Goal: Transaction & Acquisition: Purchase product/service

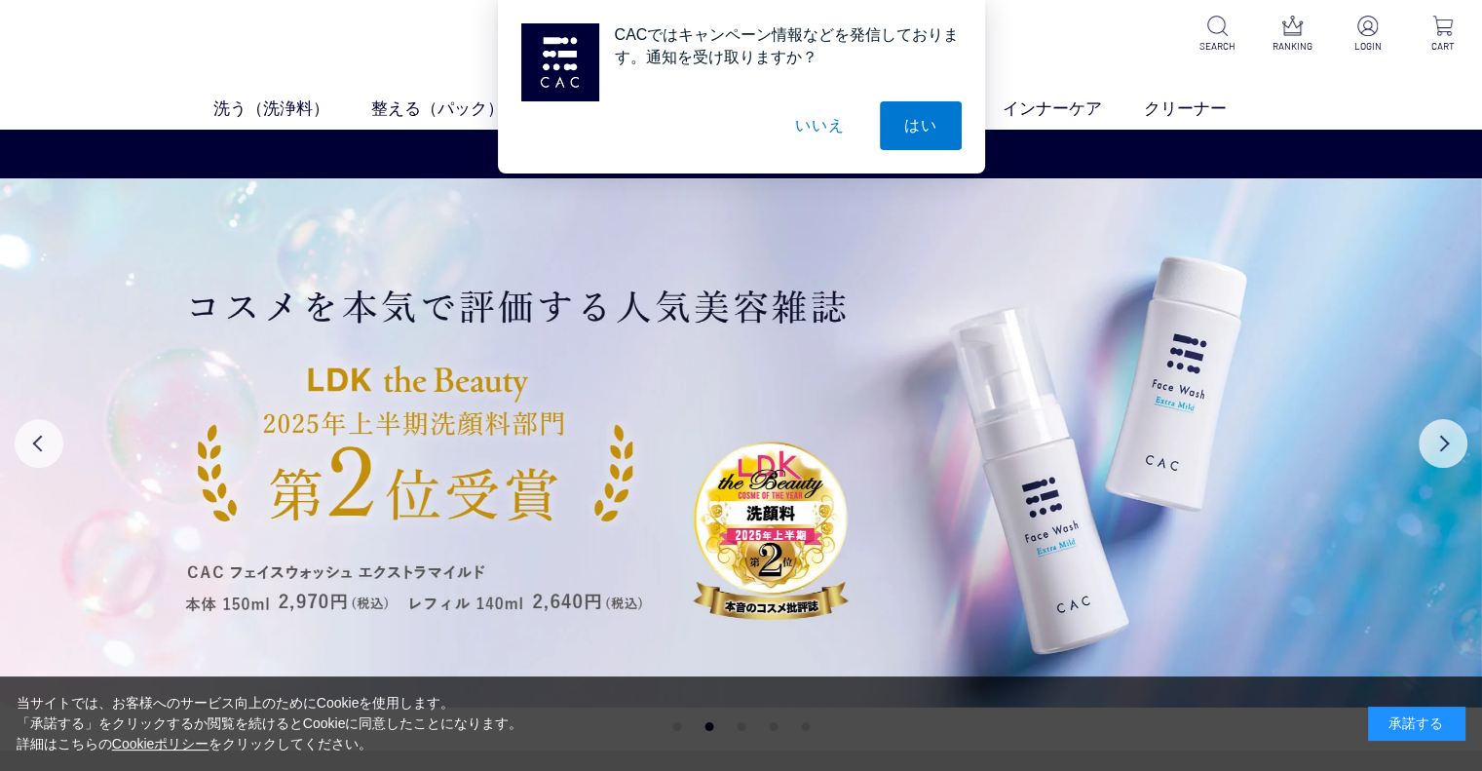
click at [834, 130] on button "いいえ" at bounding box center [819, 125] width 97 height 49
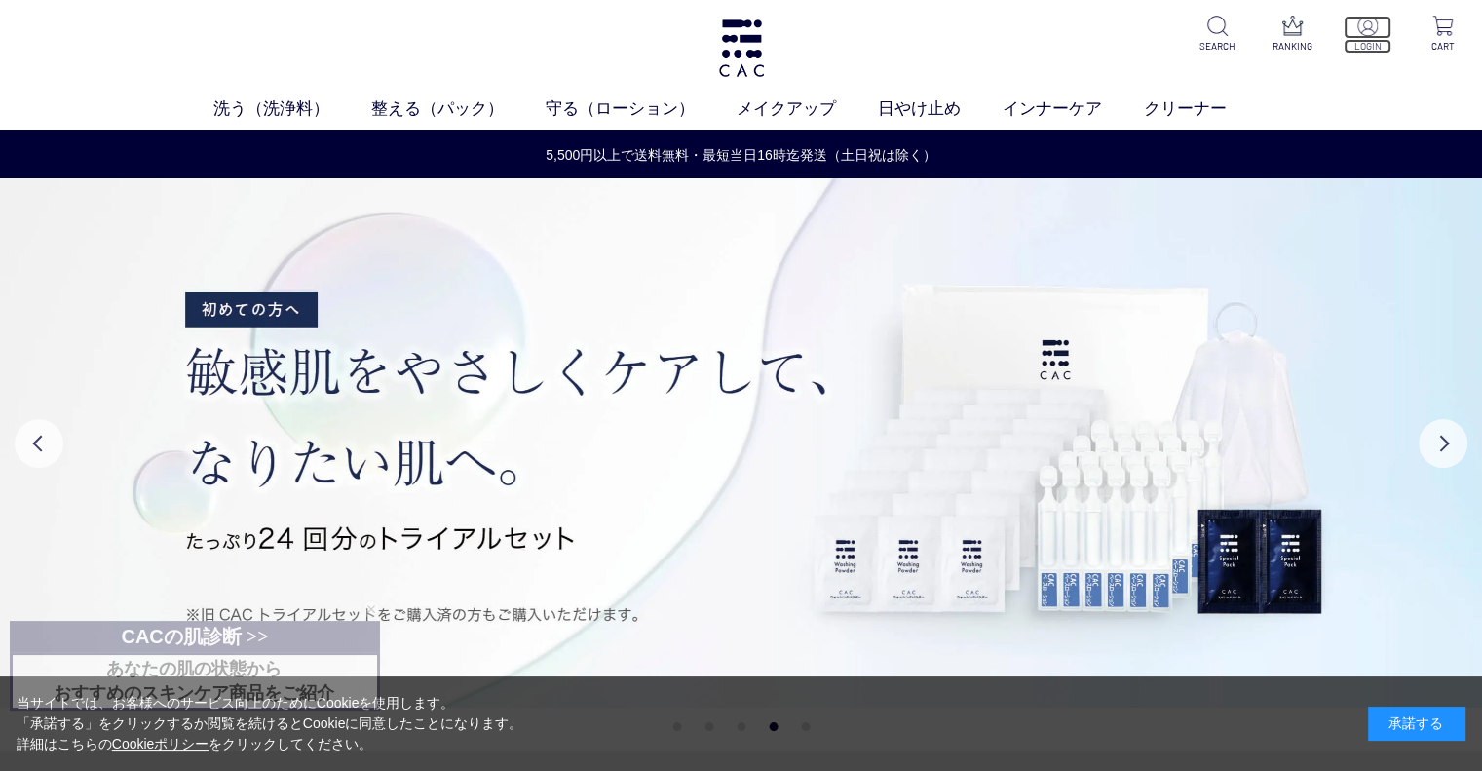
click at [1378, 34] on p at bounding box center [1368, 27] width 48 height 23
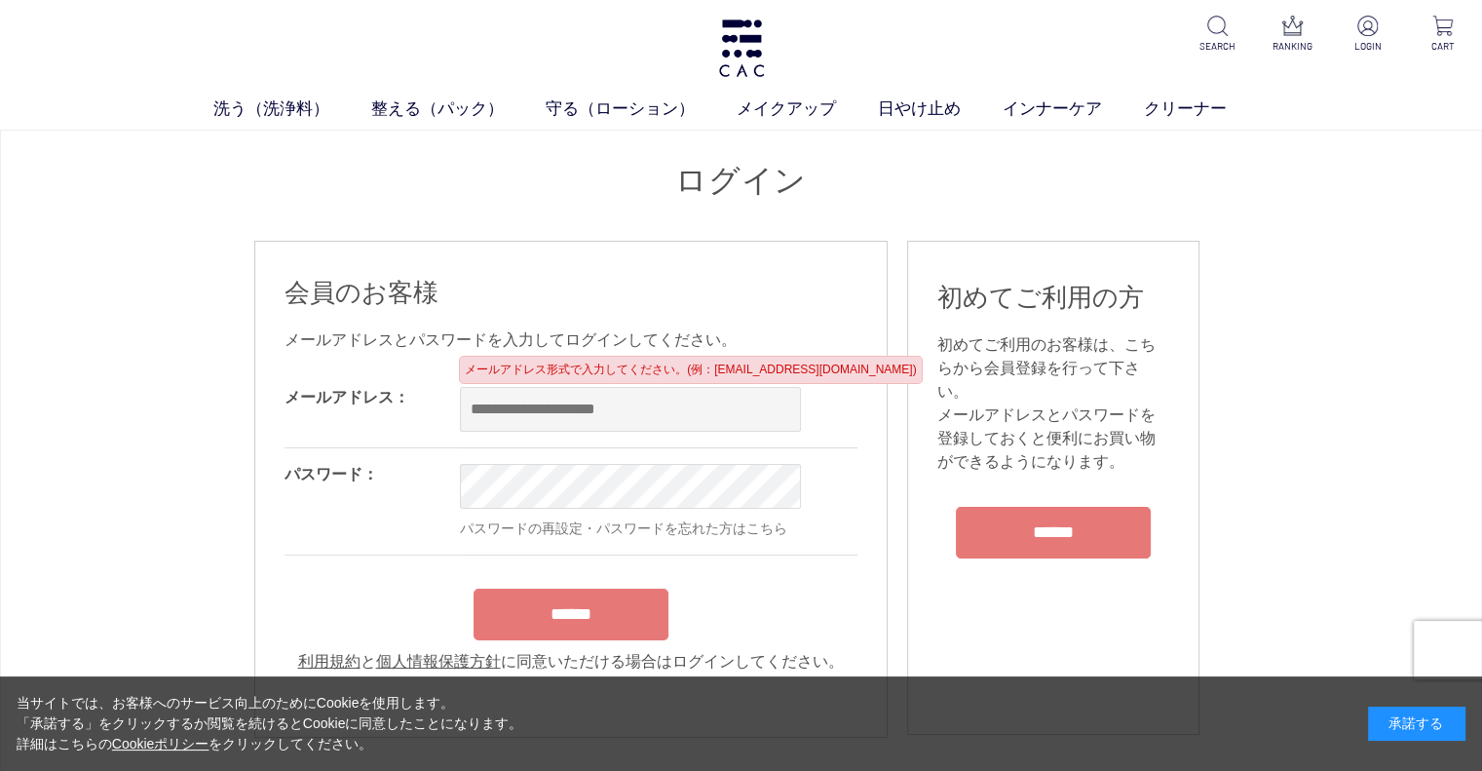
type input "**********"
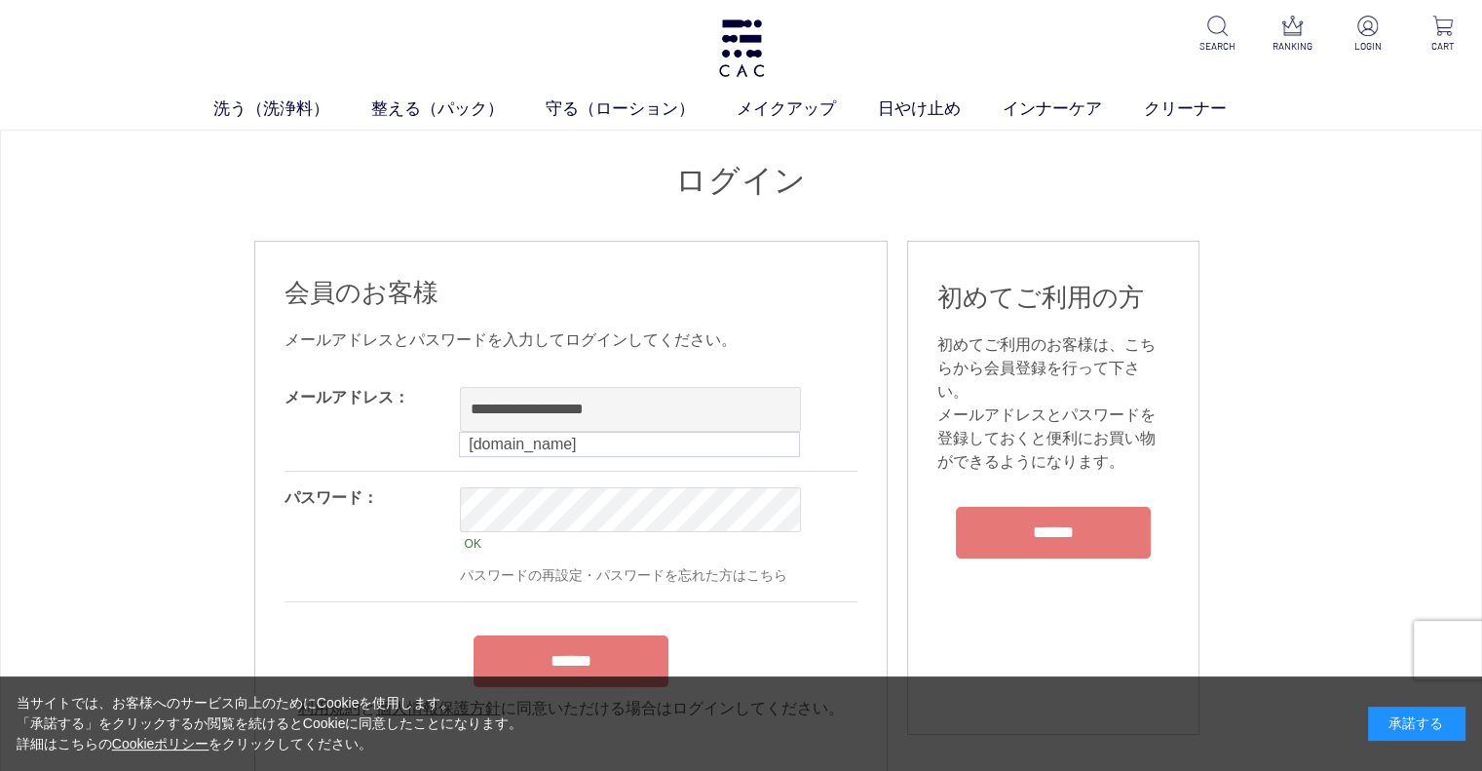
click at [584, 600] on form "**********" at bounding box center [571, 545] width 573 height 349
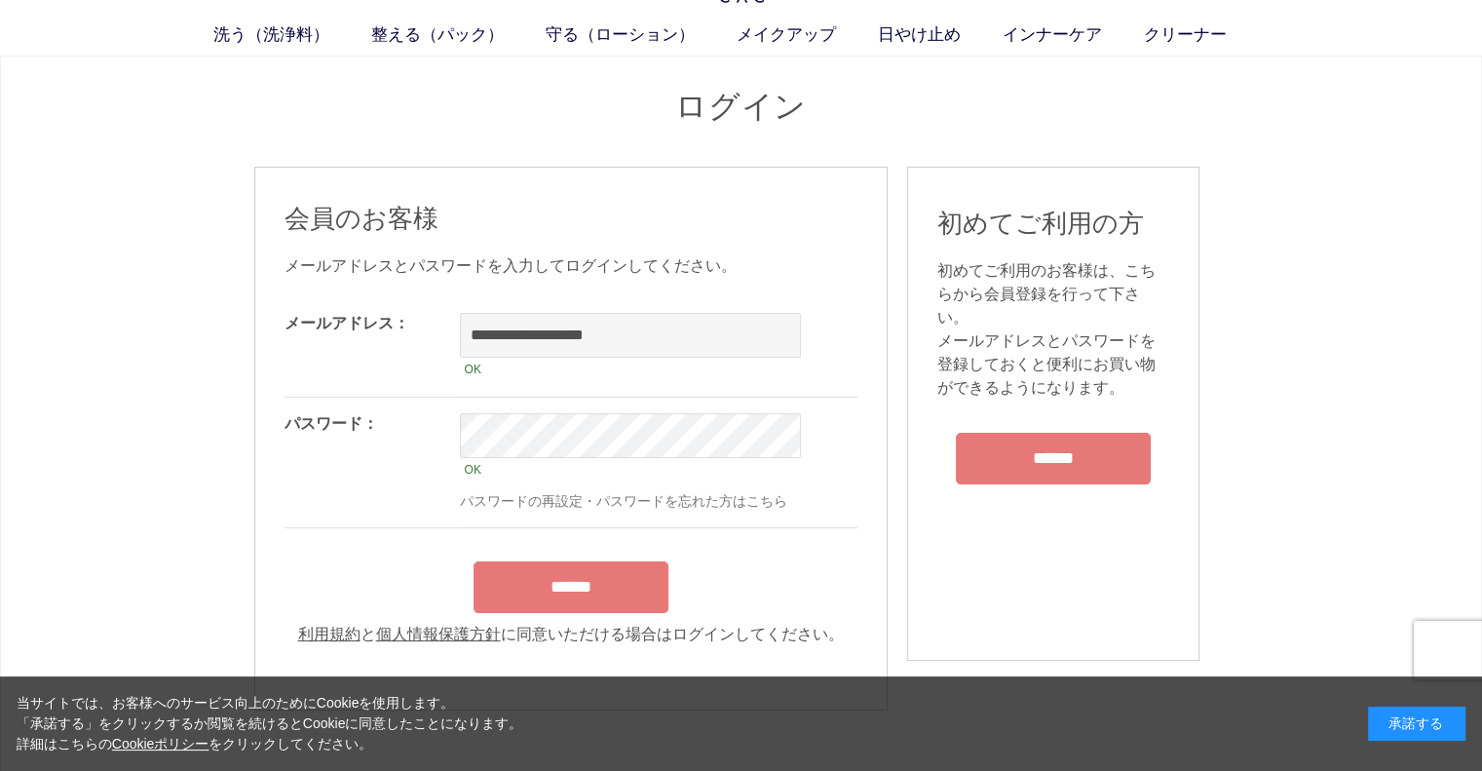
scroll to position [76, 0]
click at [584, 600] on input "******" at bounding box center [571, 585] width 195 height 52
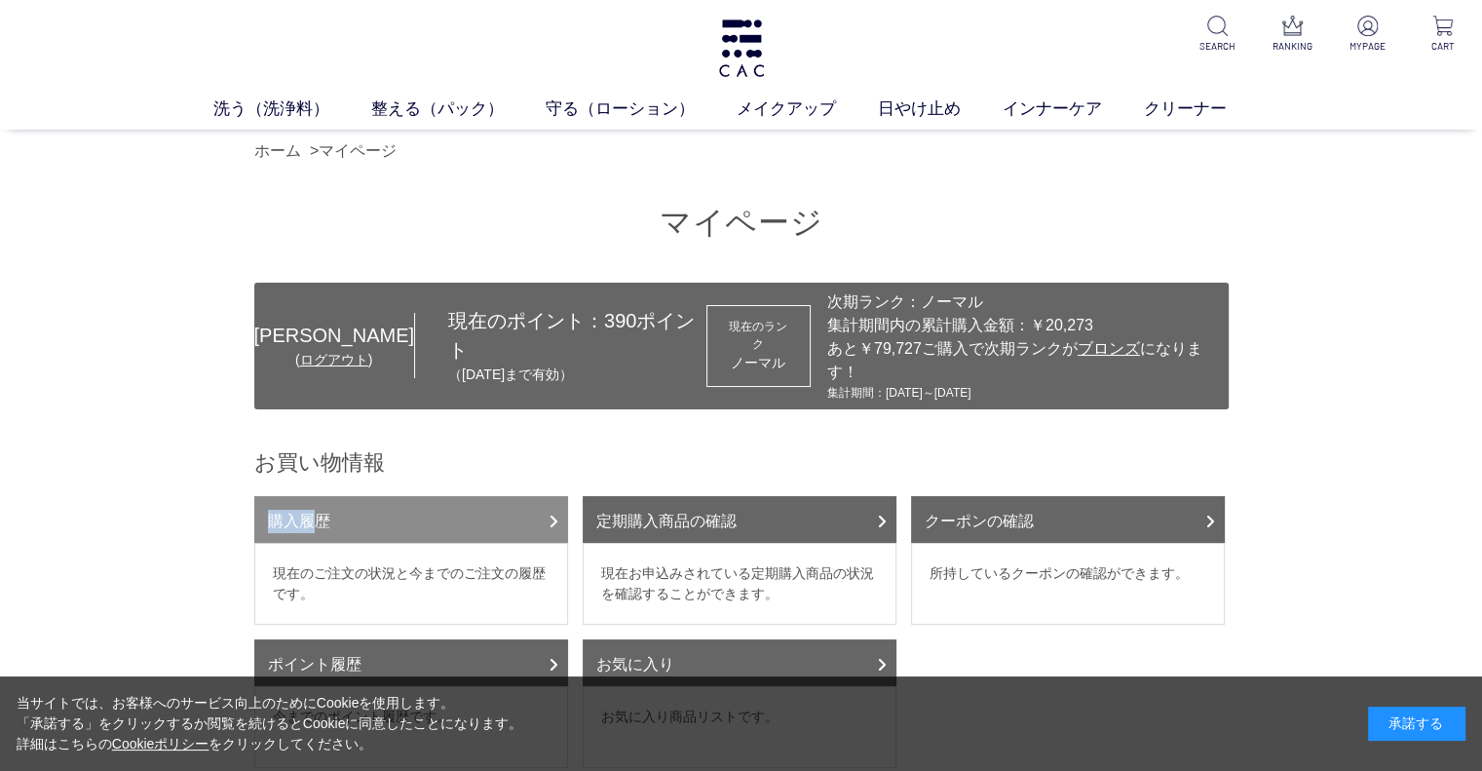
drag, startPoint x: 550, startPoint y: 421, endPoint x: 308, endPoint y: 497, distance: 253.3
click at [308, 497] on link "購入履歴" at bounding box center [411, 519] width 314 height 47
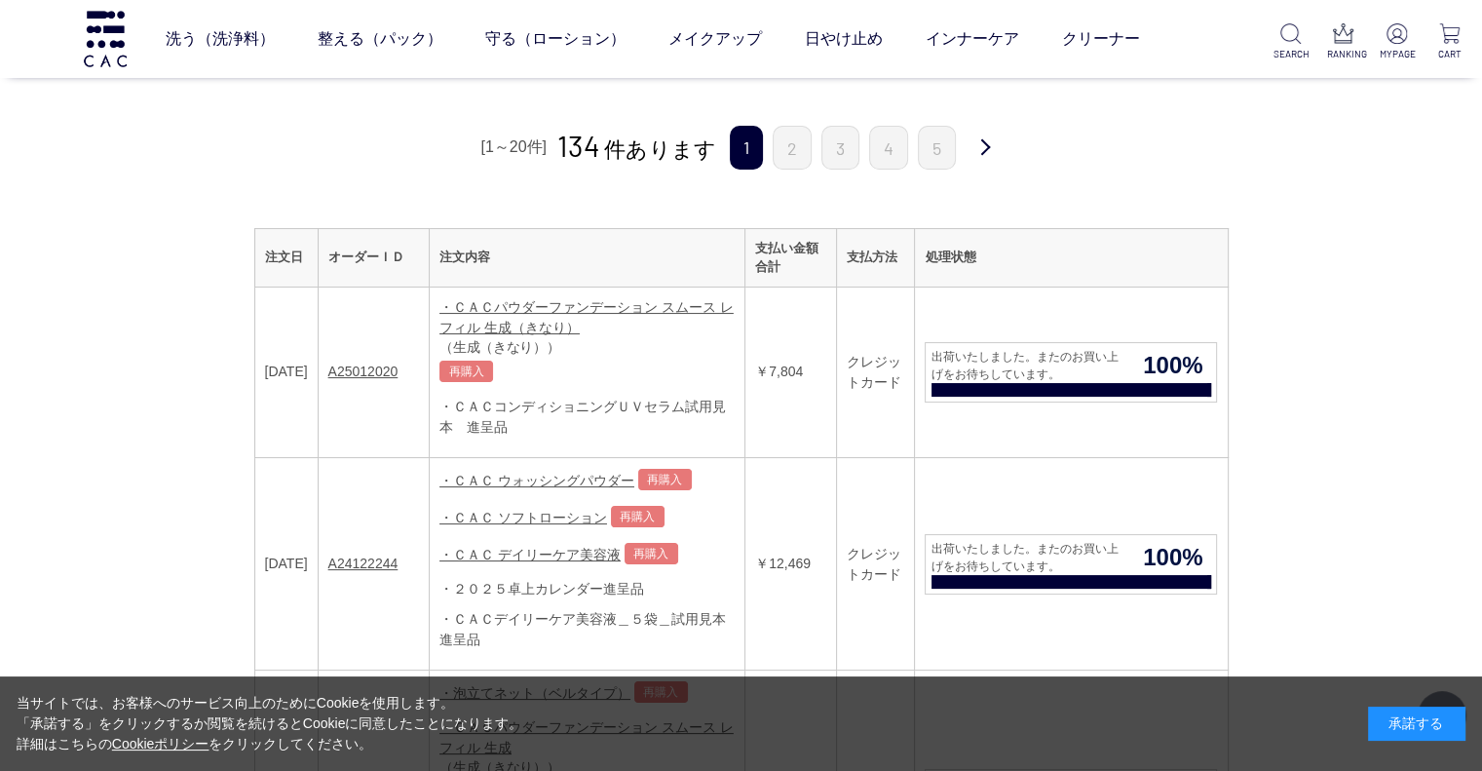
scroll to position [226, 0]
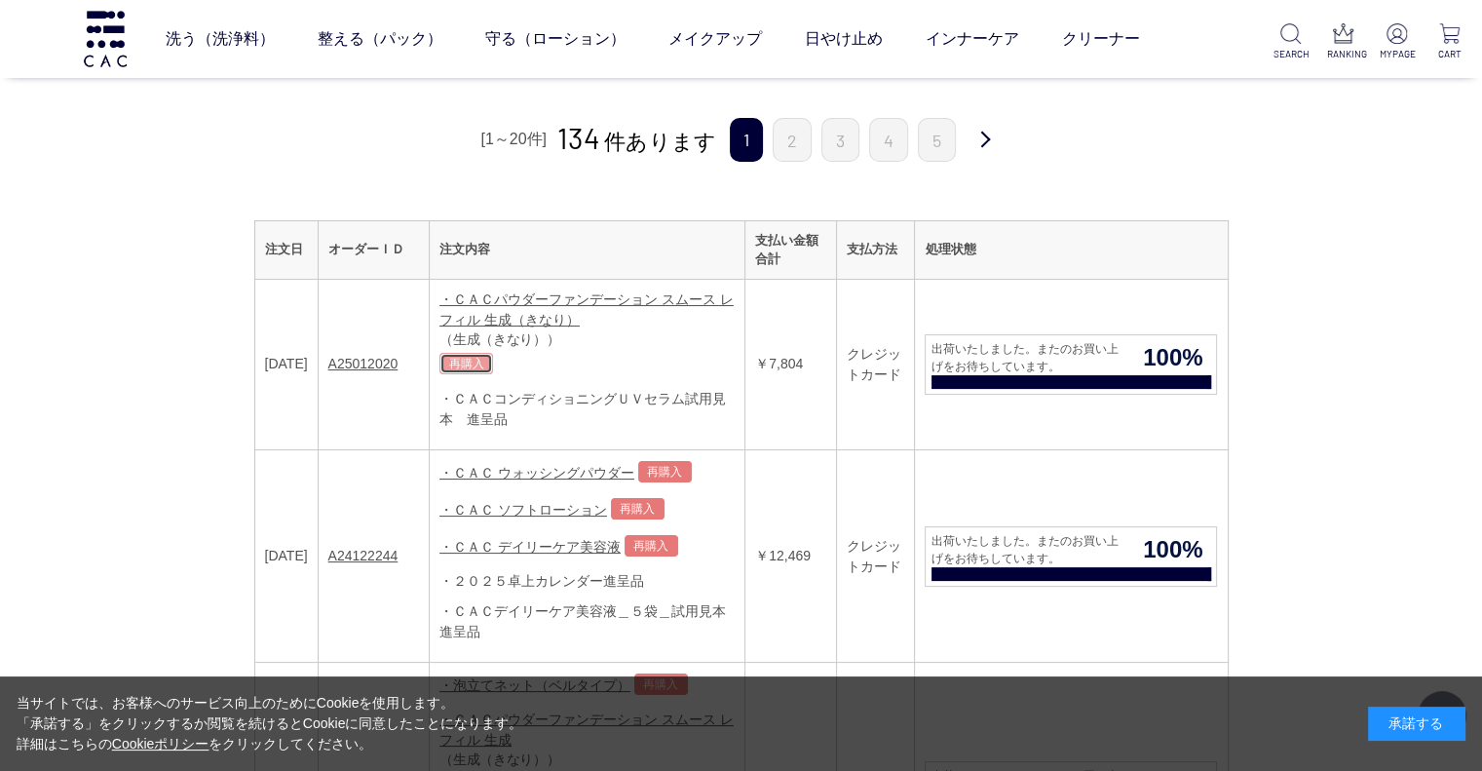
click at [493, 360] on link "再購入" at bounding box center [466, 363] width 54 height 21
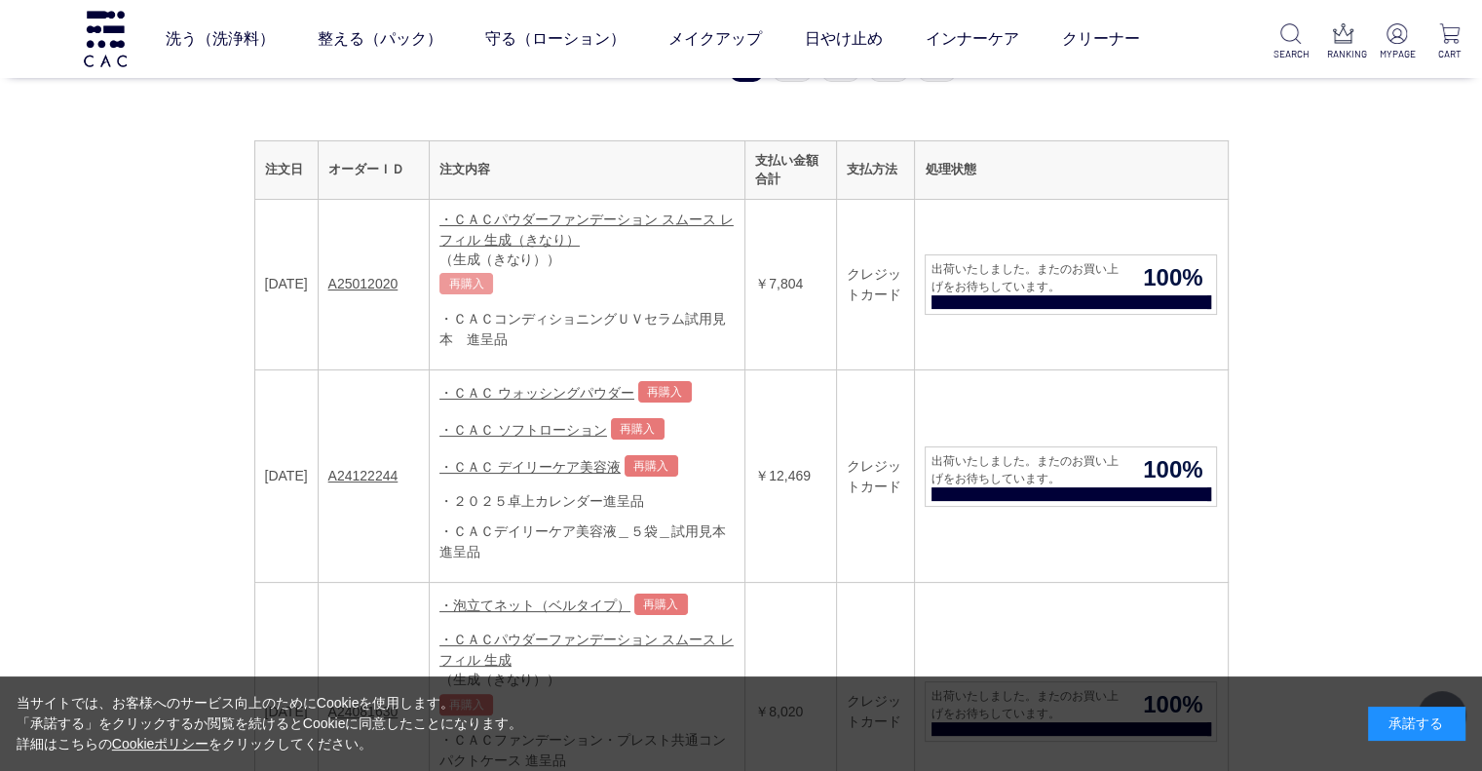
scroll to position [307, 0]
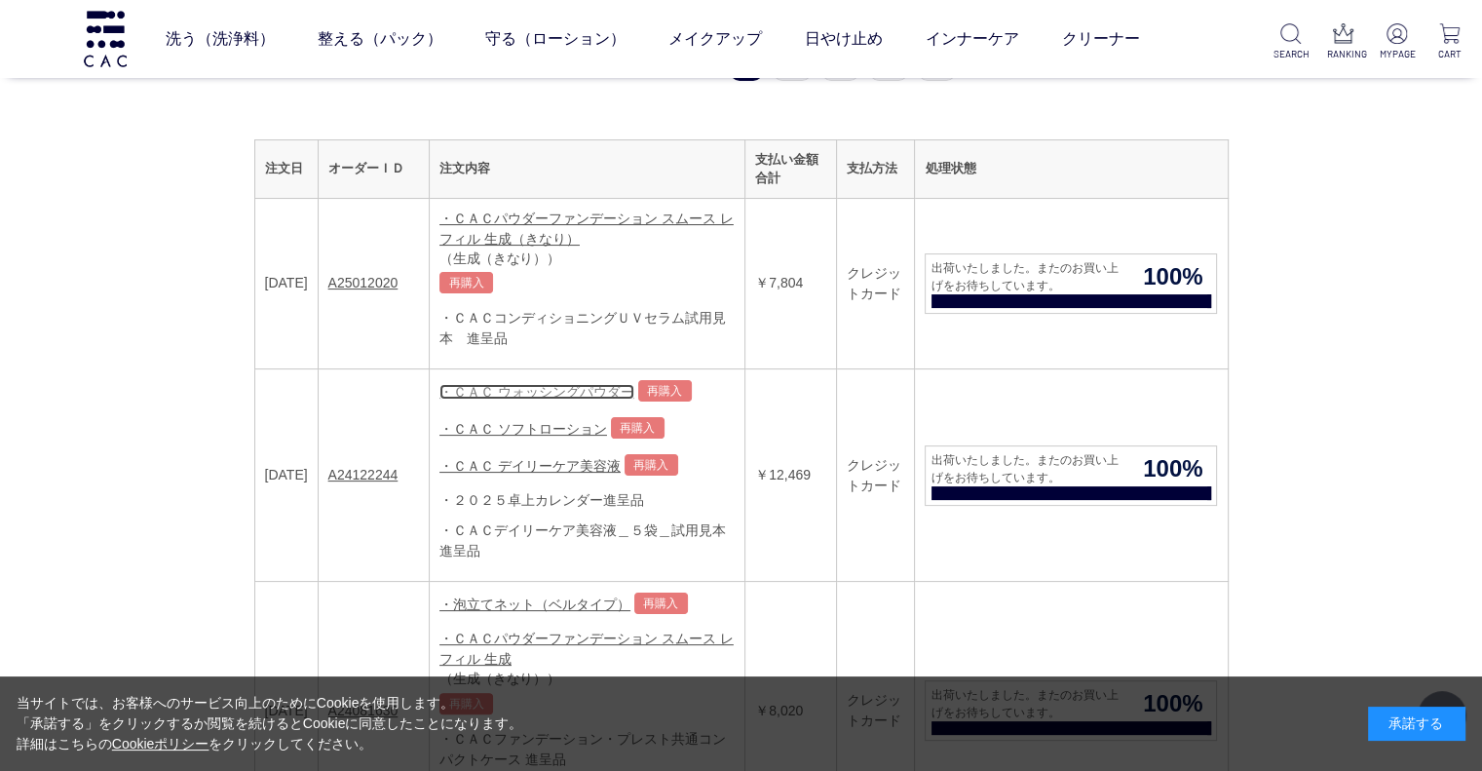
click at [530, 386] on link "・ＣＡＣ ウォッシングパウダー" at bounding box center [536, 392] width 195 height 16
click at [670, 389] on link "再購入" at bounding box center [665, 390] width 54 height 21
click at [635, 430] on link "再購入" at bounding box center [638, 427] width 54 height 21
click at [659, 462] on link "再購入" at bounding box center [652, 464] width 54 height 21
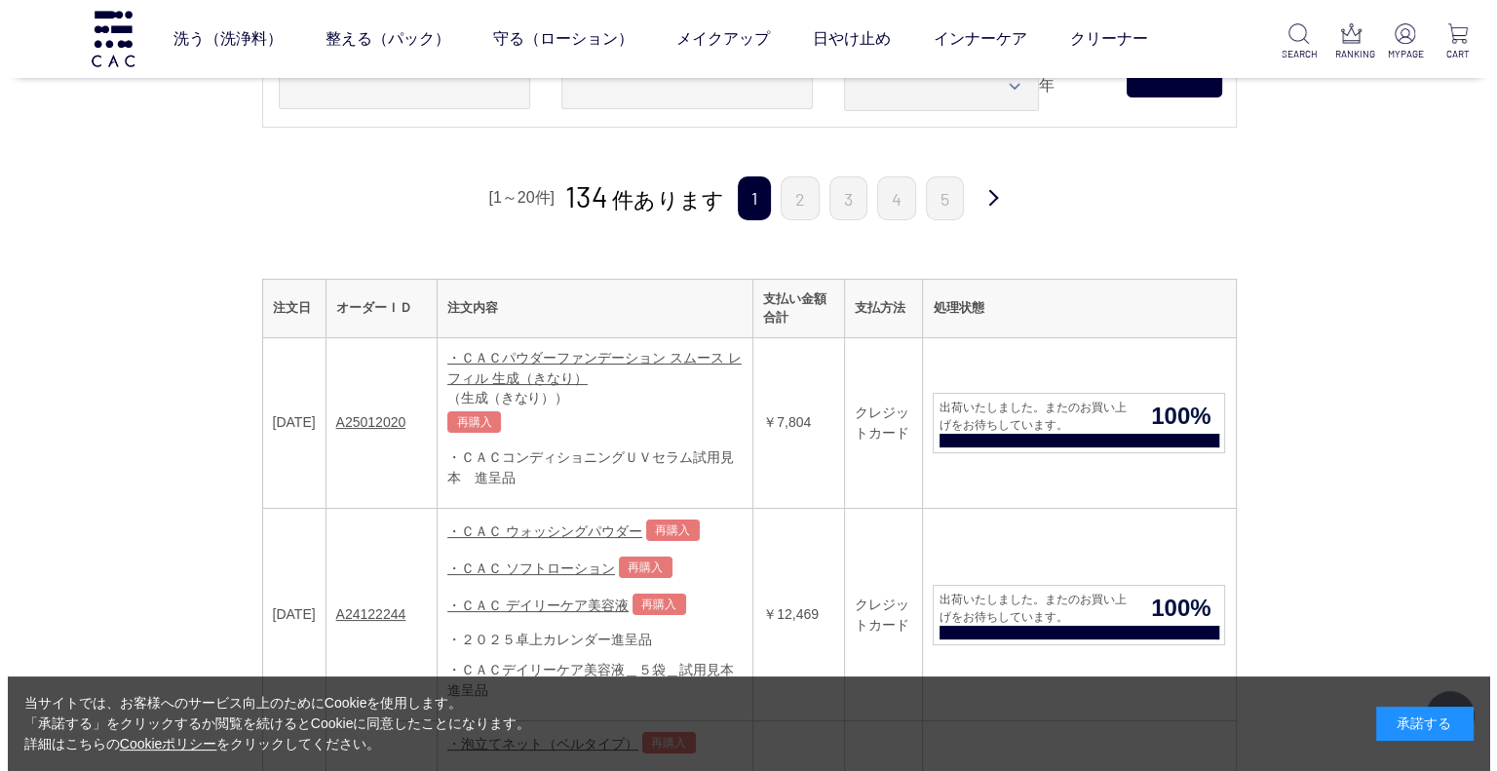
scroll to position [0, 0]
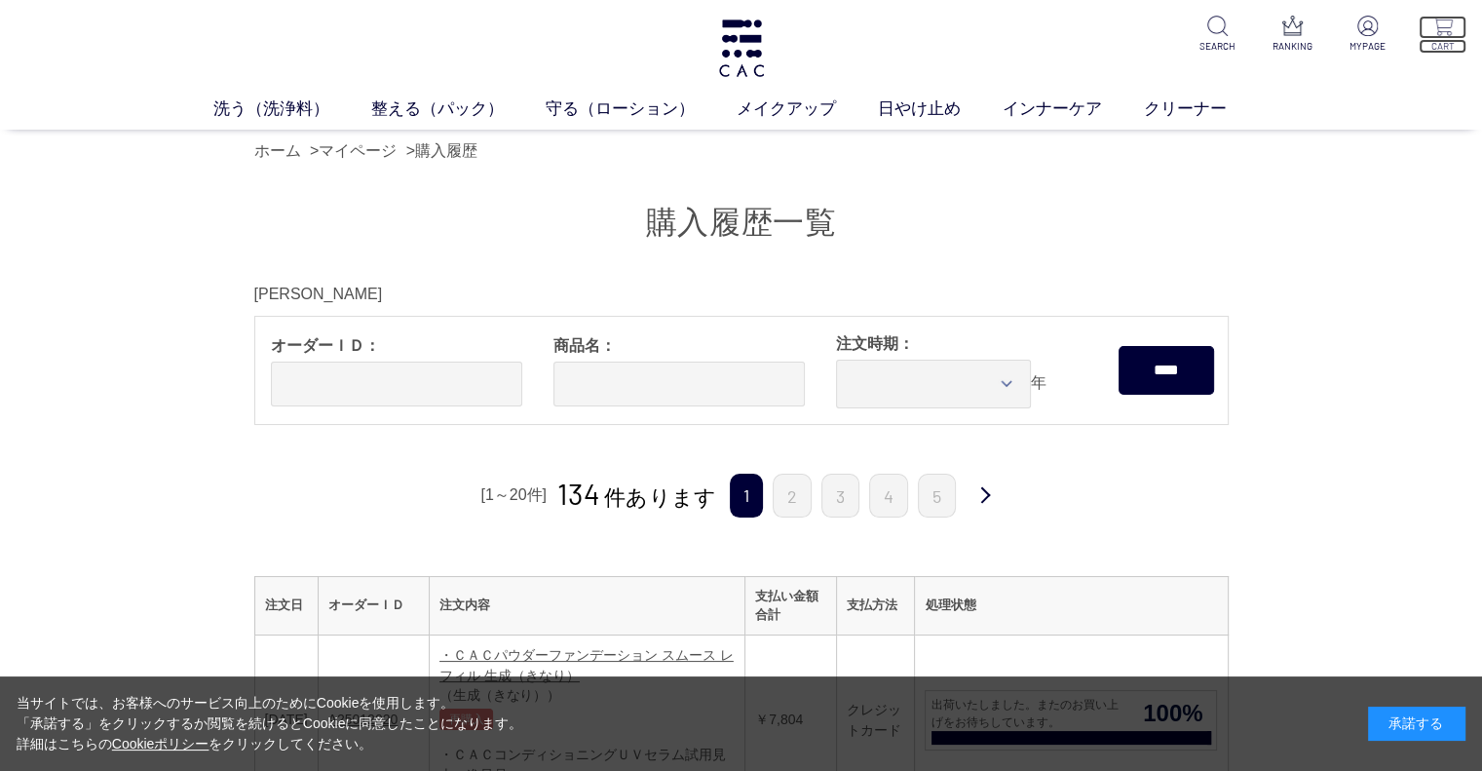
click at [1448, 41] on p "CART" at bounding box center [1443, 46] width 48 height 15
click at [437, 109] on link "整える（パック）" at bounding box center [458, 108] width 174 height 25
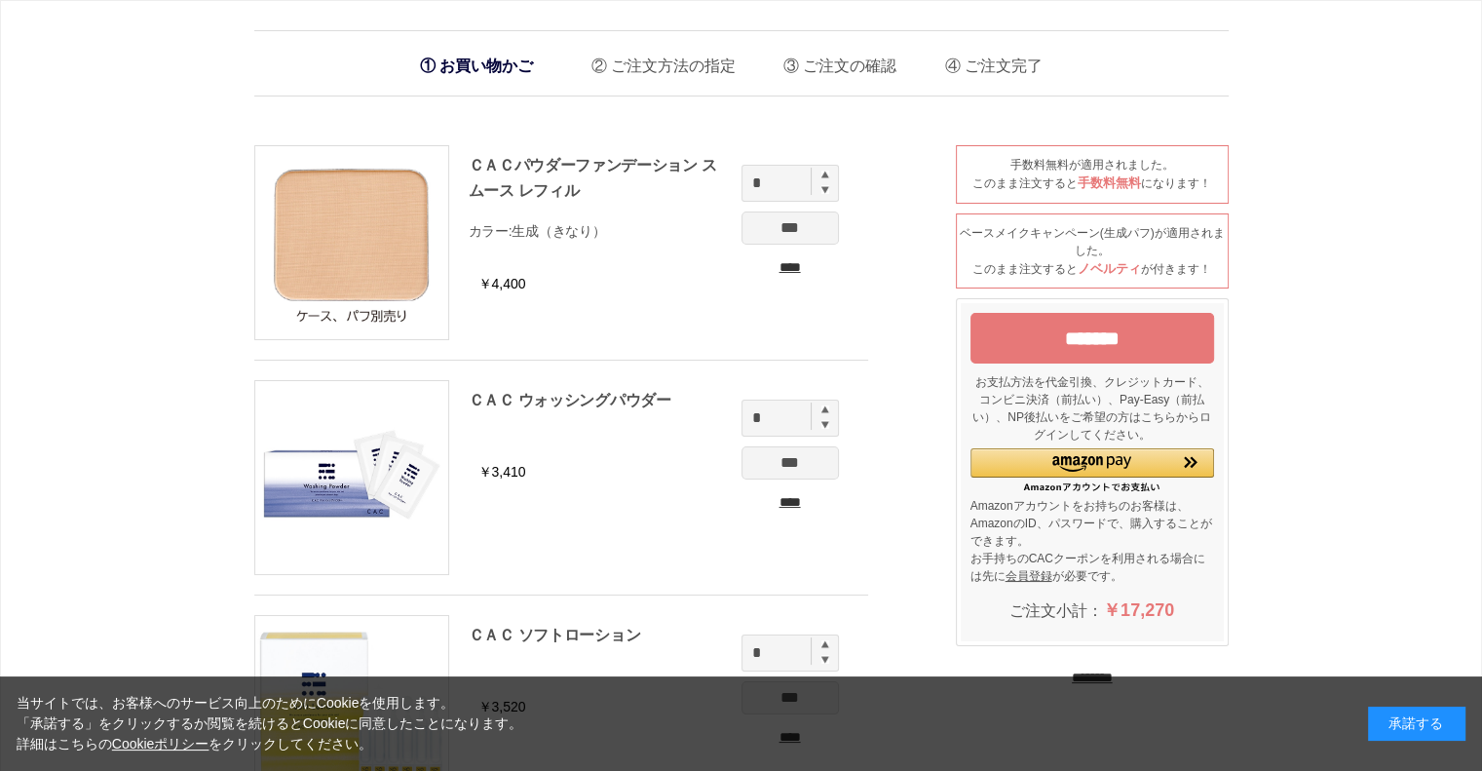
click at [1399, 712] on div "承諾する" at bounding box center [1416, 723] width 97 height 34
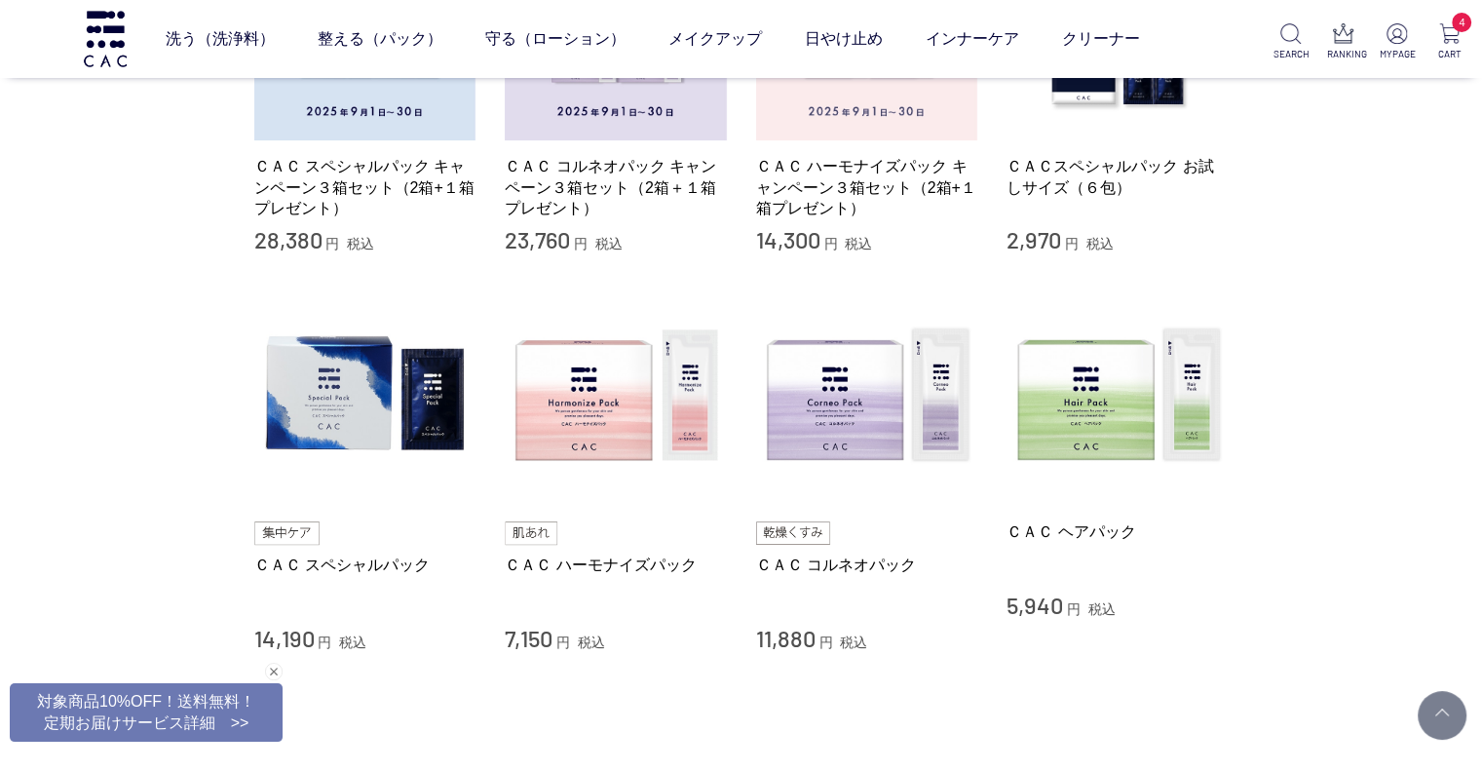
scroll to position [592, 0]
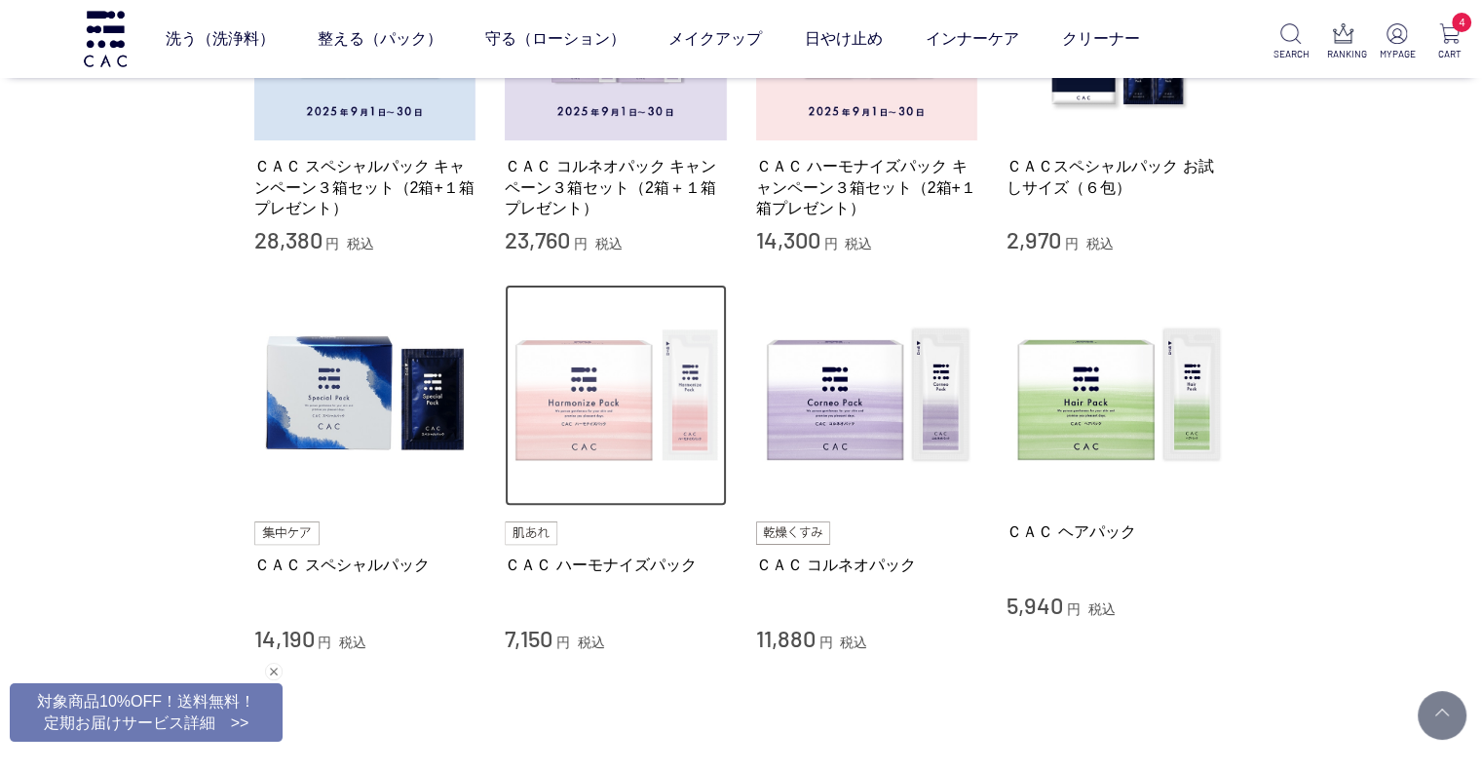
click at [608, 393] on img at bounding box center [616, 396] width 222 height 222
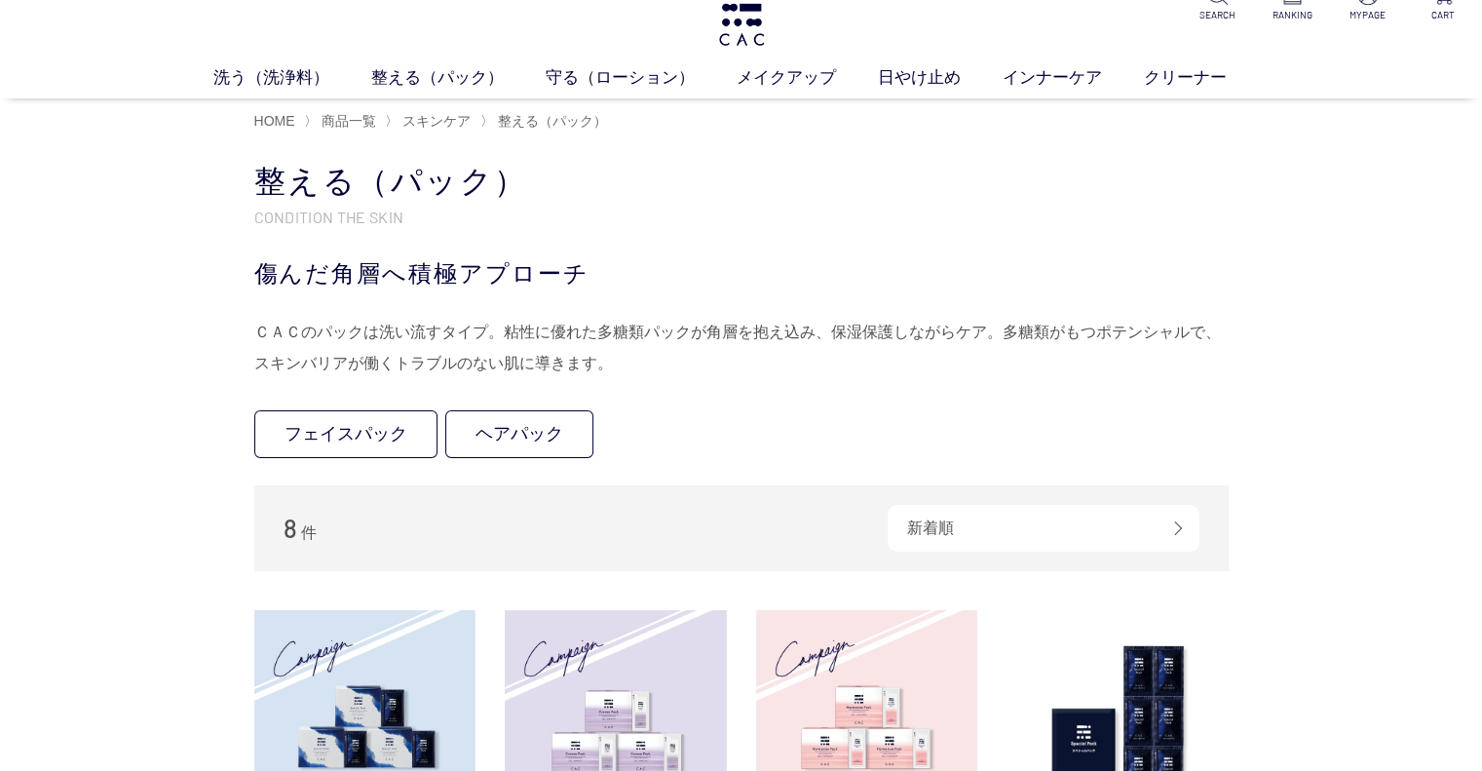
scroll to position [0, 0]
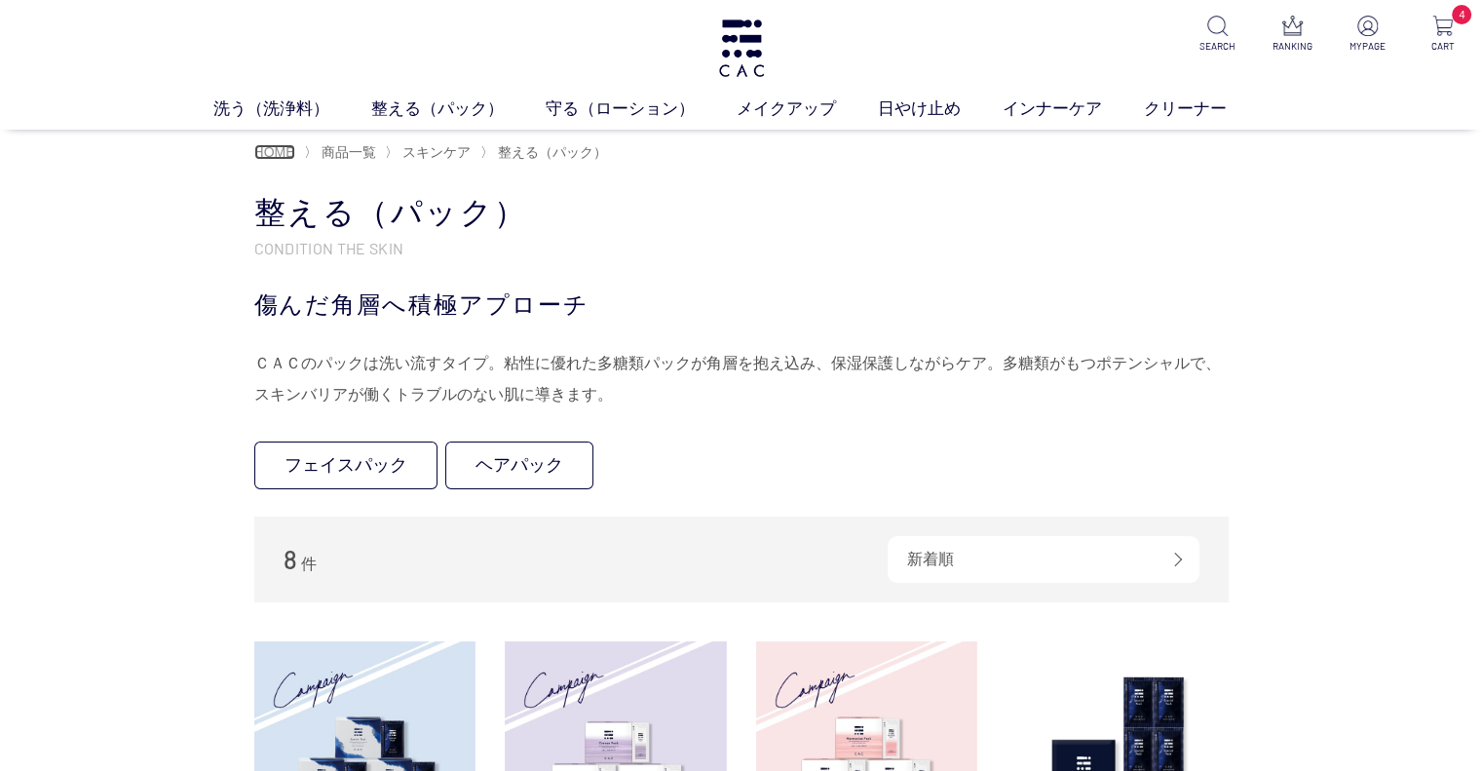
click at [276, 151] on span "HOME" at bounding box center [274, 152] width 41 height 16
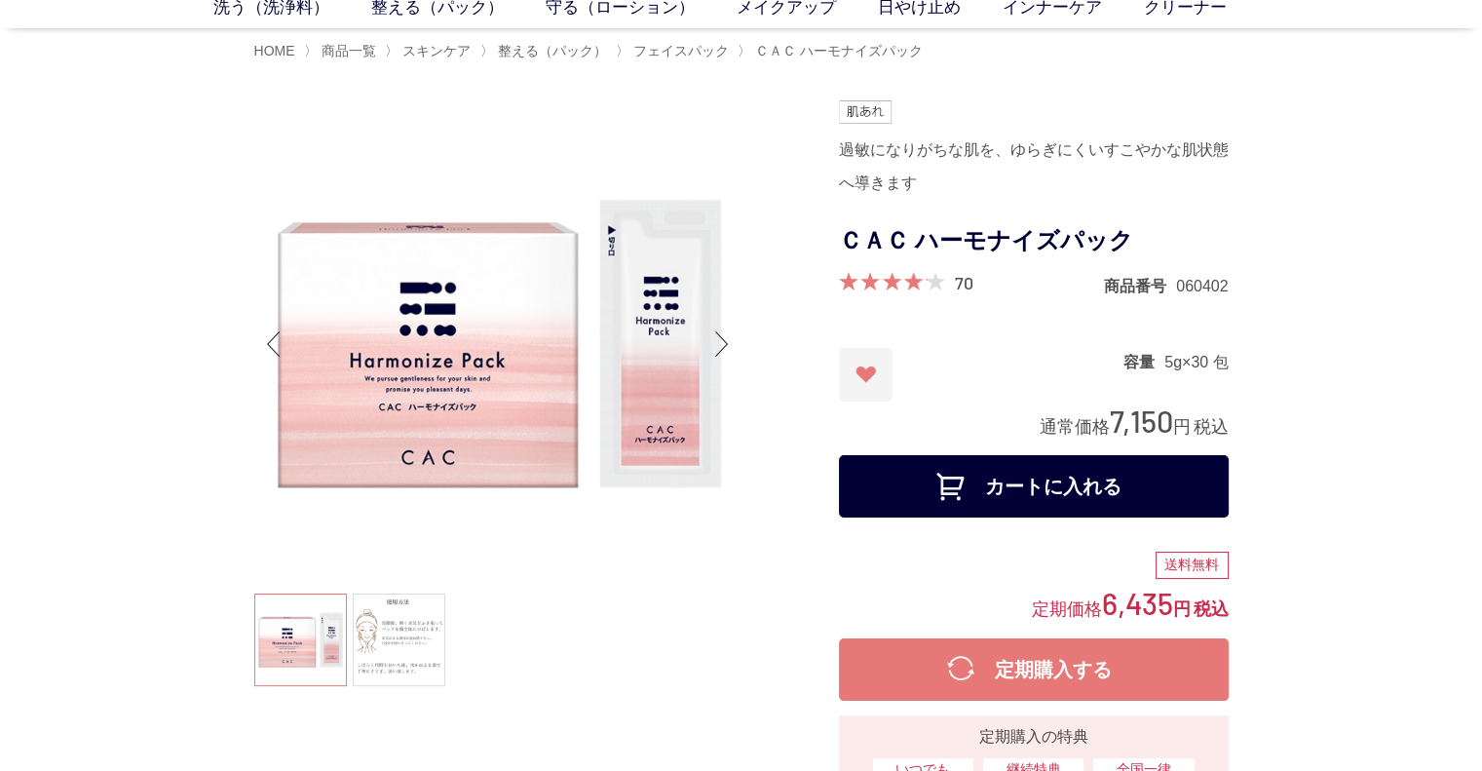
scroll to position [121, 0]
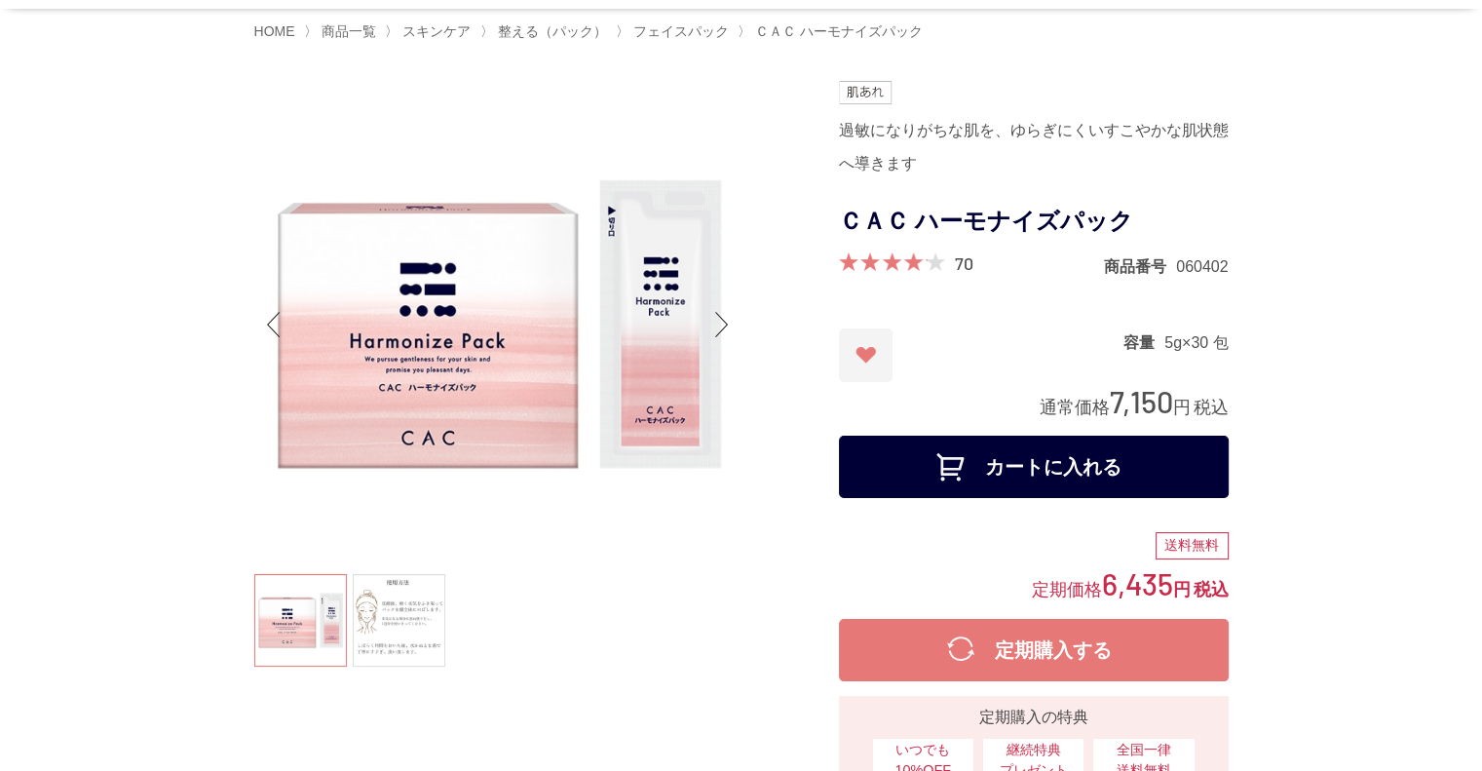
click at [938, 458] on button "カートに入れる" at bounding box center [1034, 467] width 390 height 62
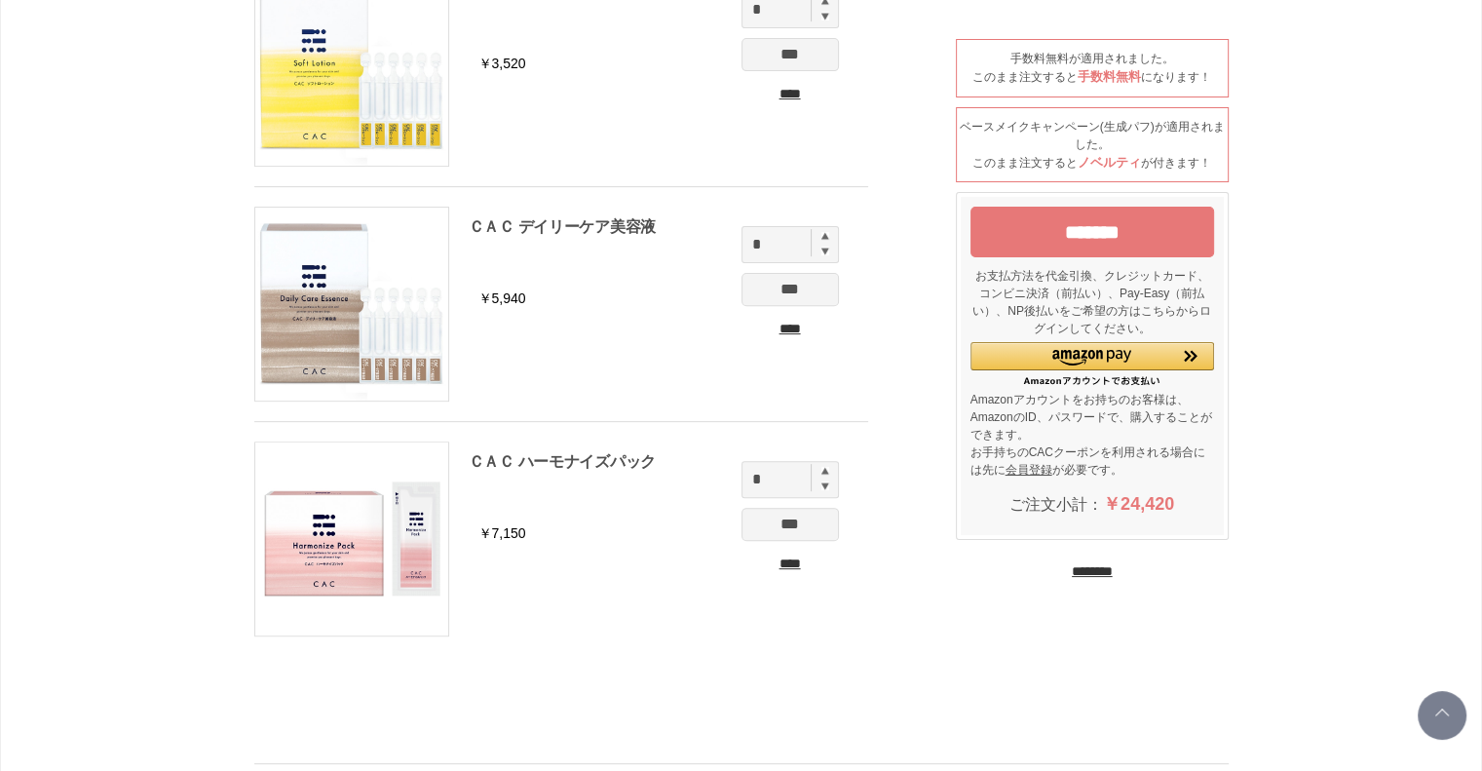
scroll to position [690, 0]
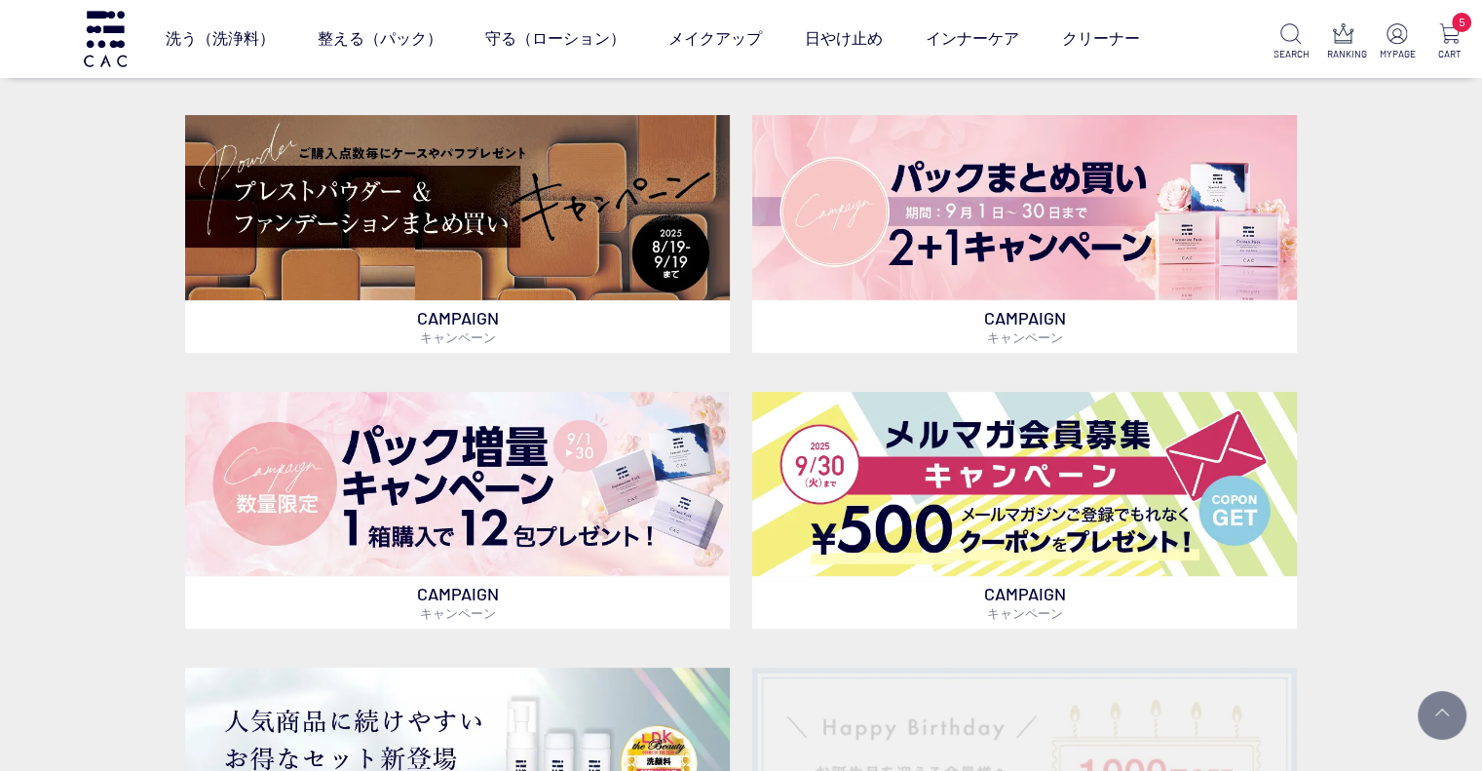
scroll to position [557, 0]
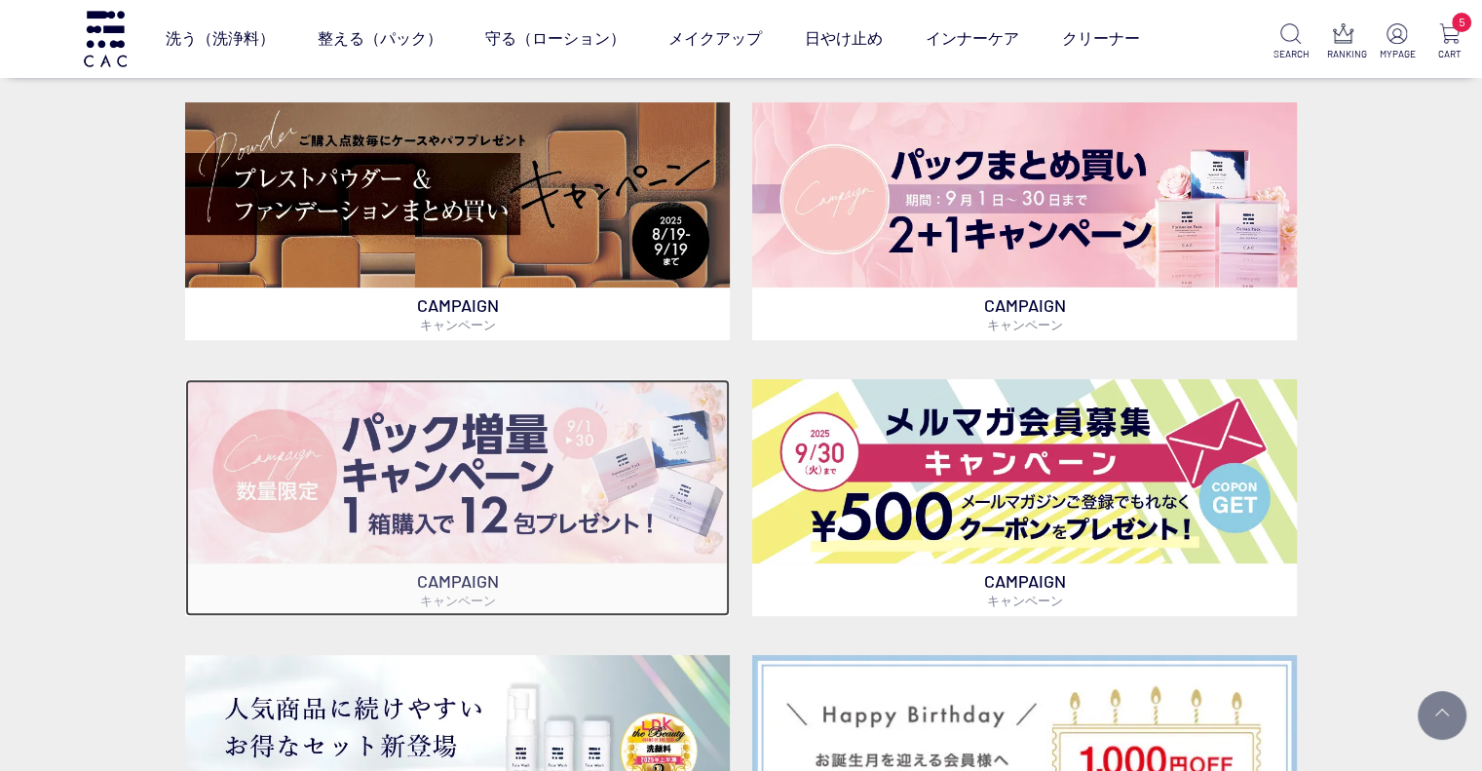
click at [615, 508] on img at bounding box center [457, 471] width 545 height 185
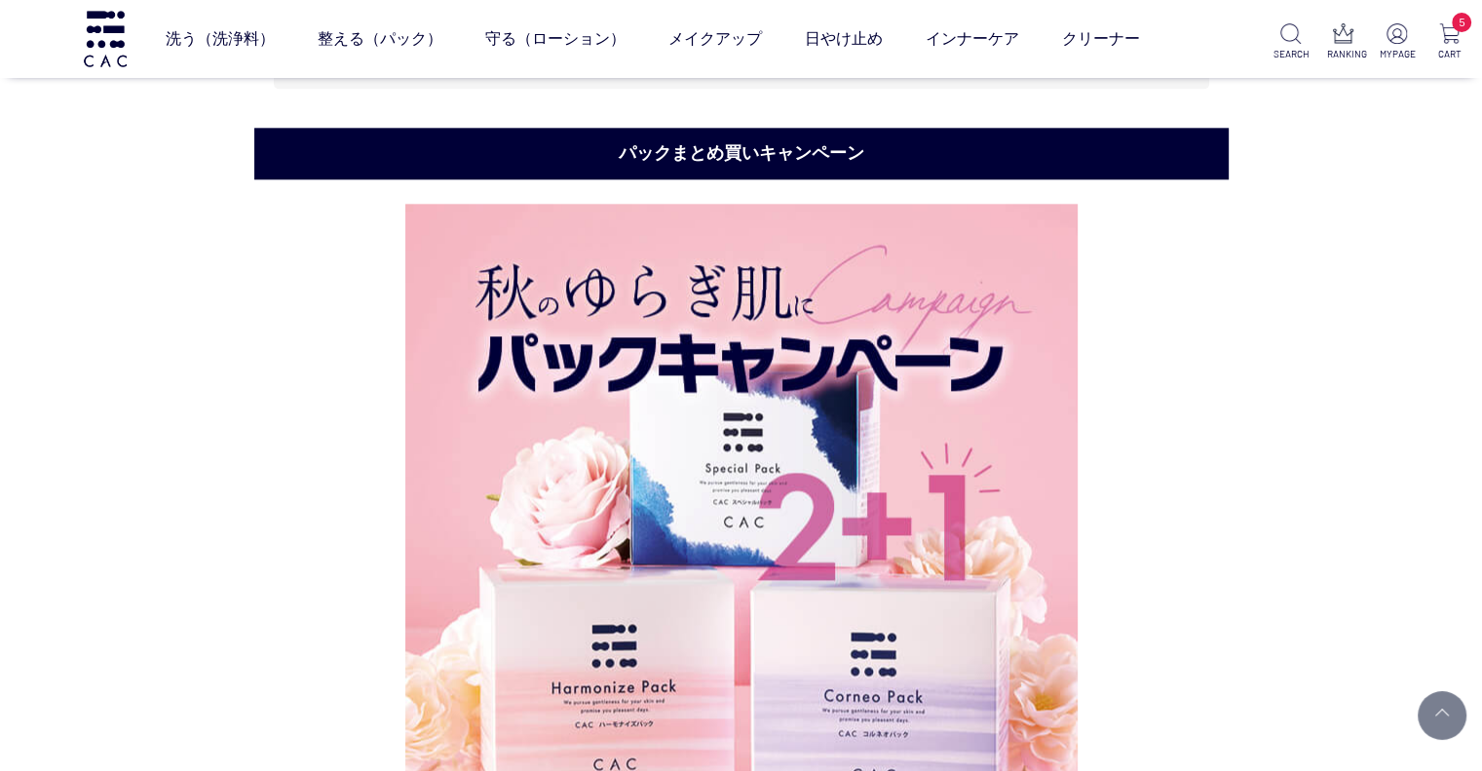
scroll to position [2328, 0]
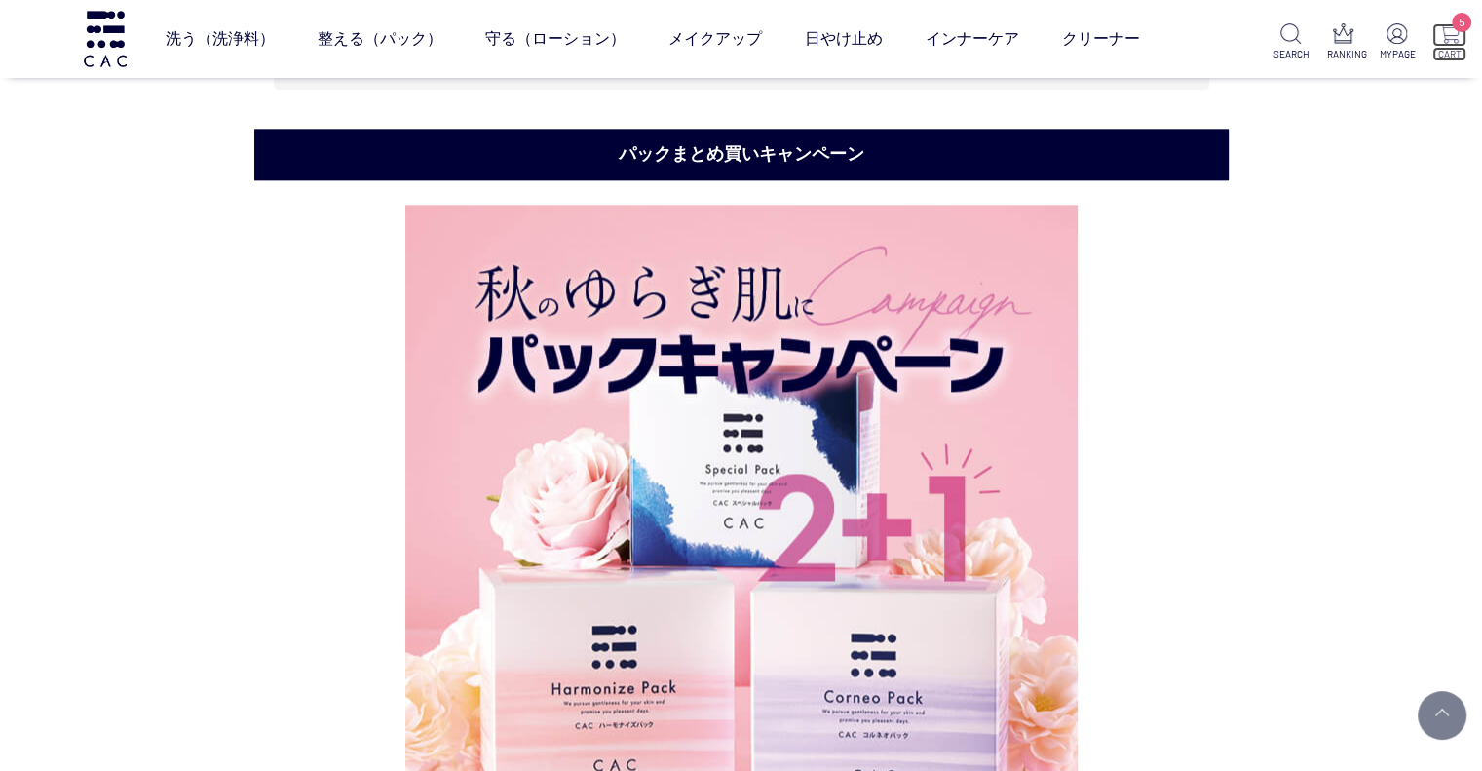
click at [1446, 30] on img at bounding box center [1449, 33] width 20 height 20
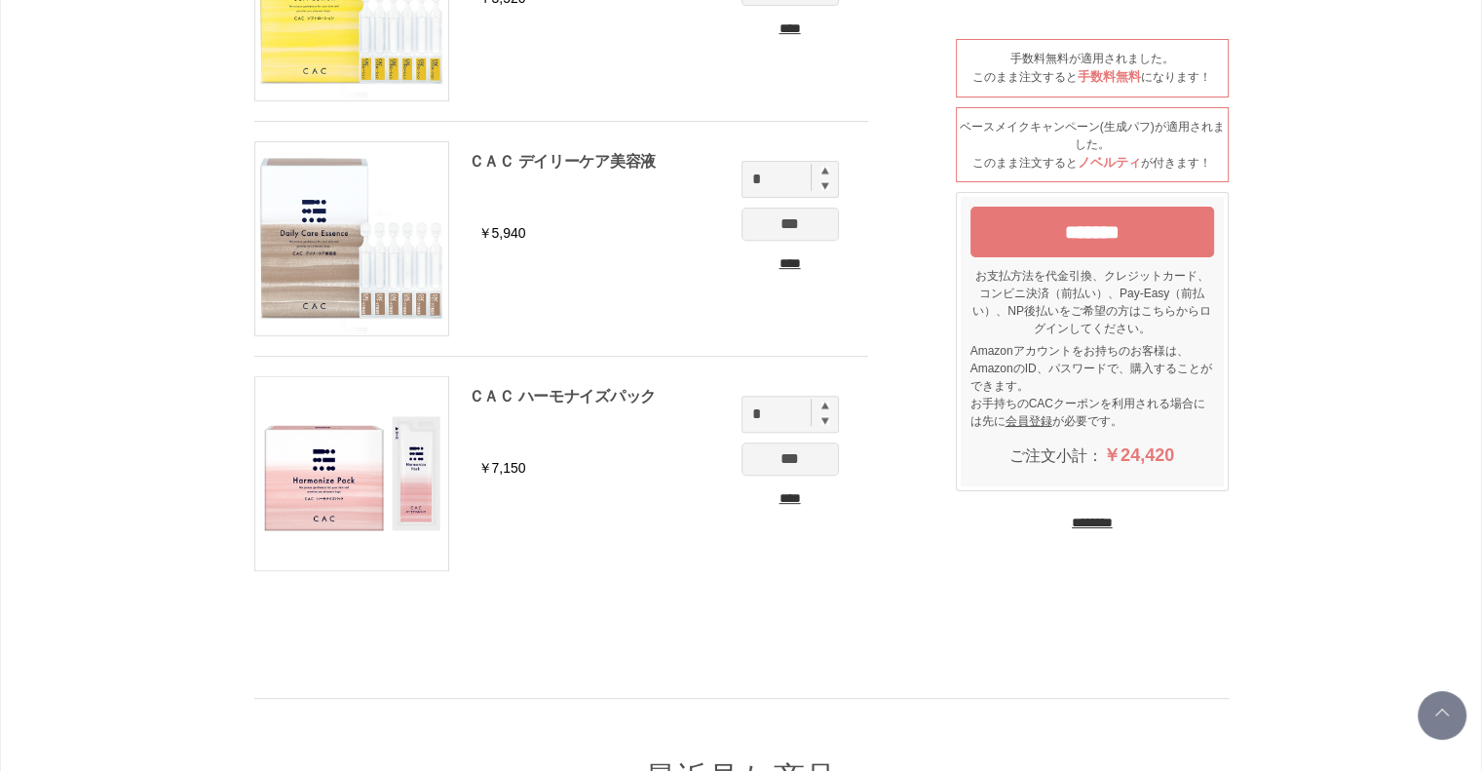
scroll to position [715, 0]
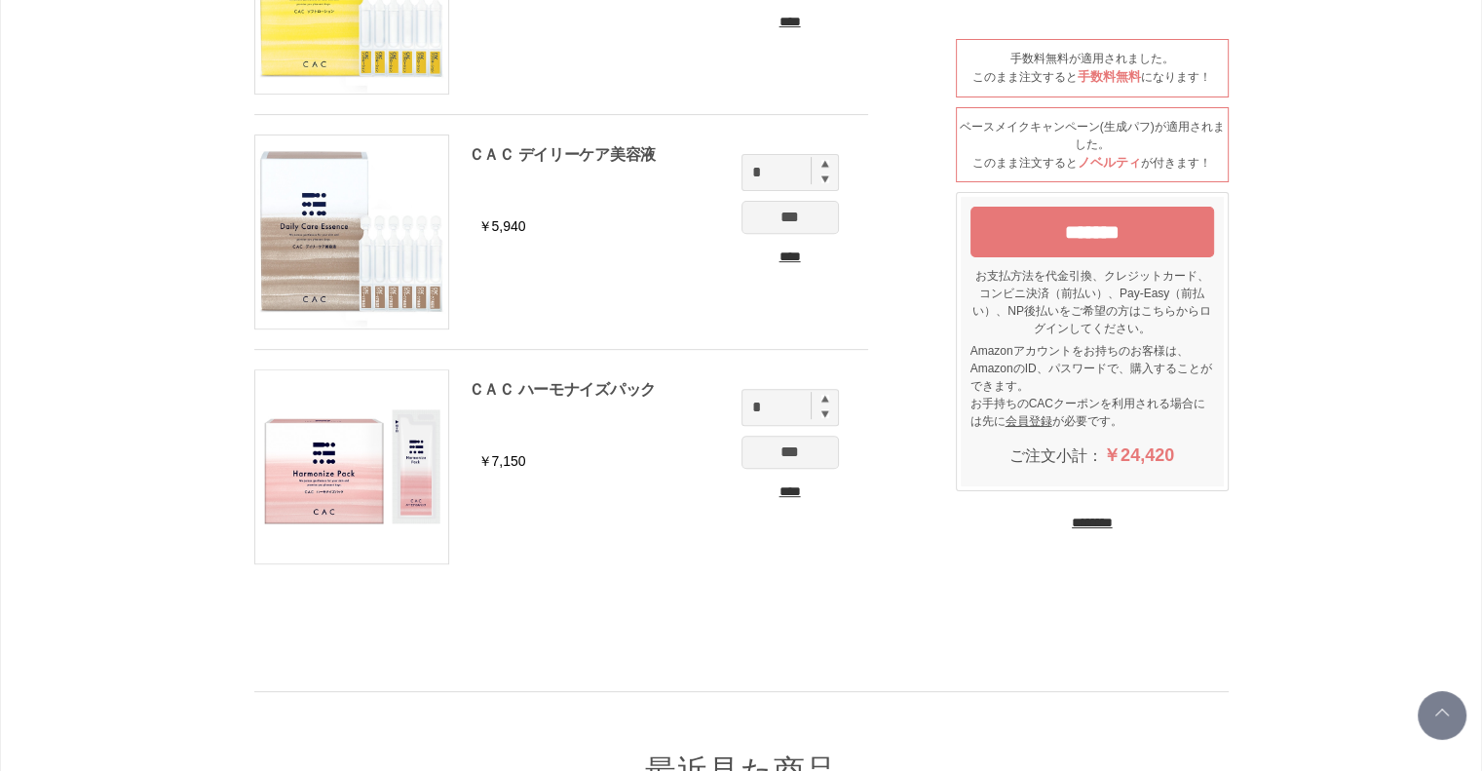
click at [826, 400] on img at bounding box center [825, 399] width 8 height 8
type input "*"
click at [805, 455] on input "***" at bounding box center [790, 452] width 97 height 33
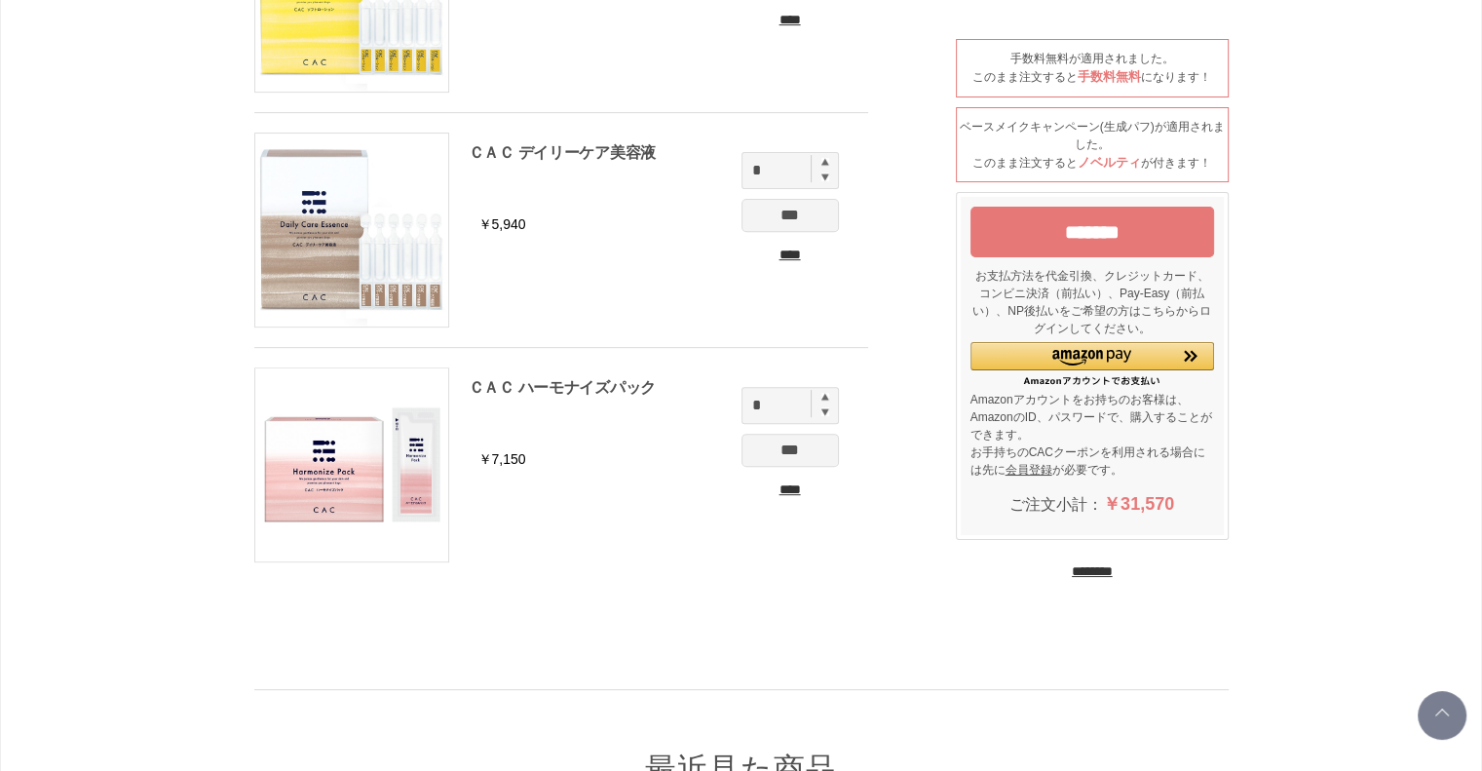
scroll to position [717, 0]
click at [783, 487] on input "****" at bounding box center [790, 489] width 97 height 20
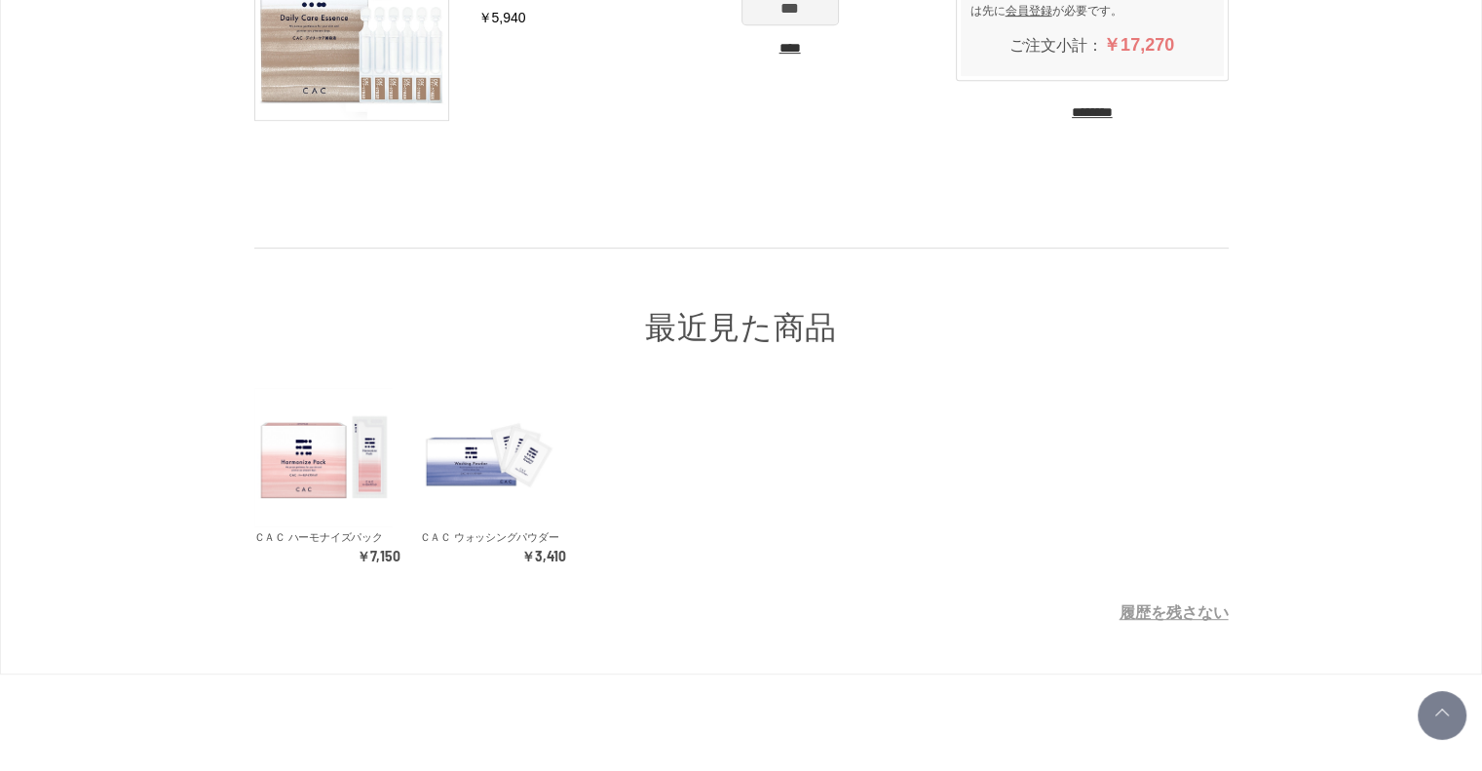
scroll to position [1013, 0]
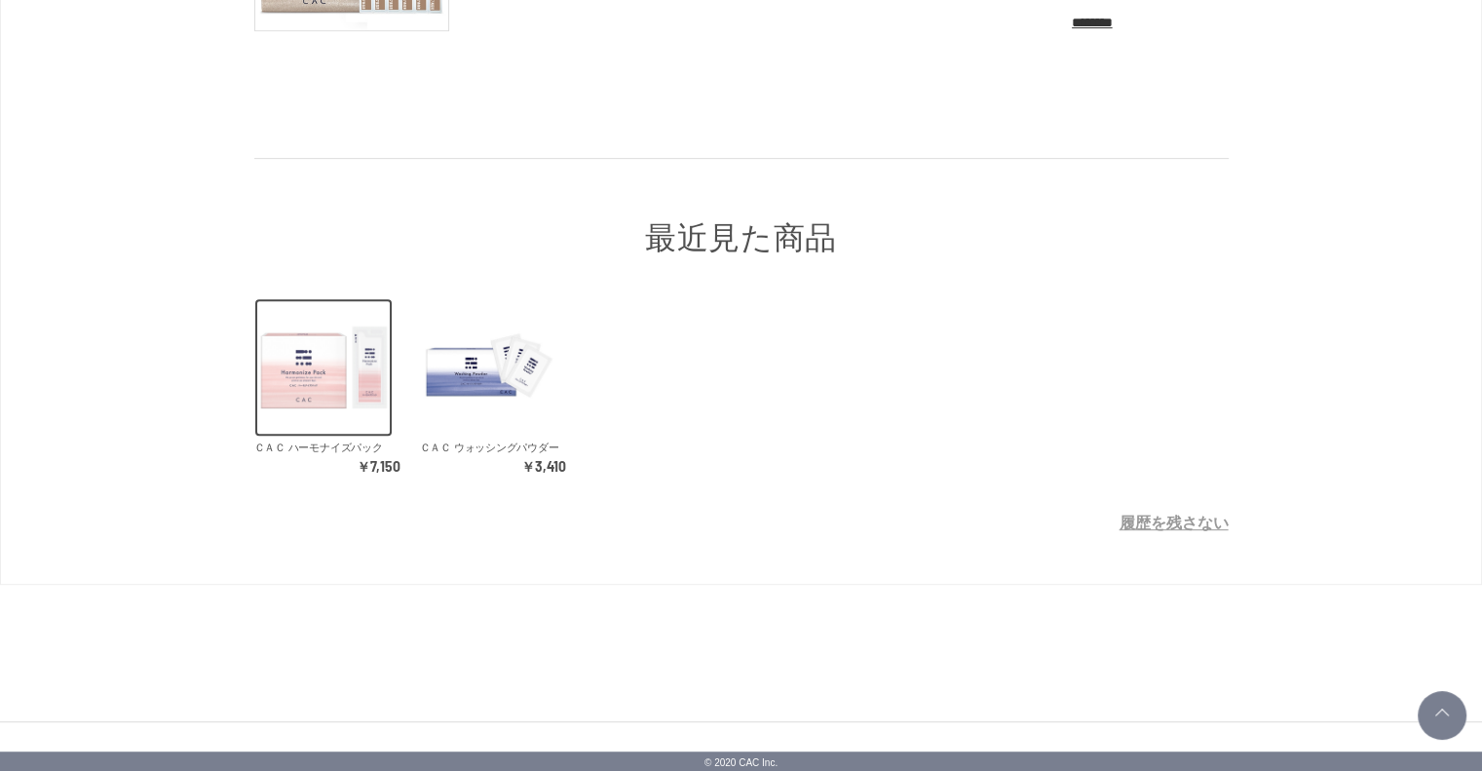
click at [334, 377] on img at bounding box center [323, 367] width 138 height 138
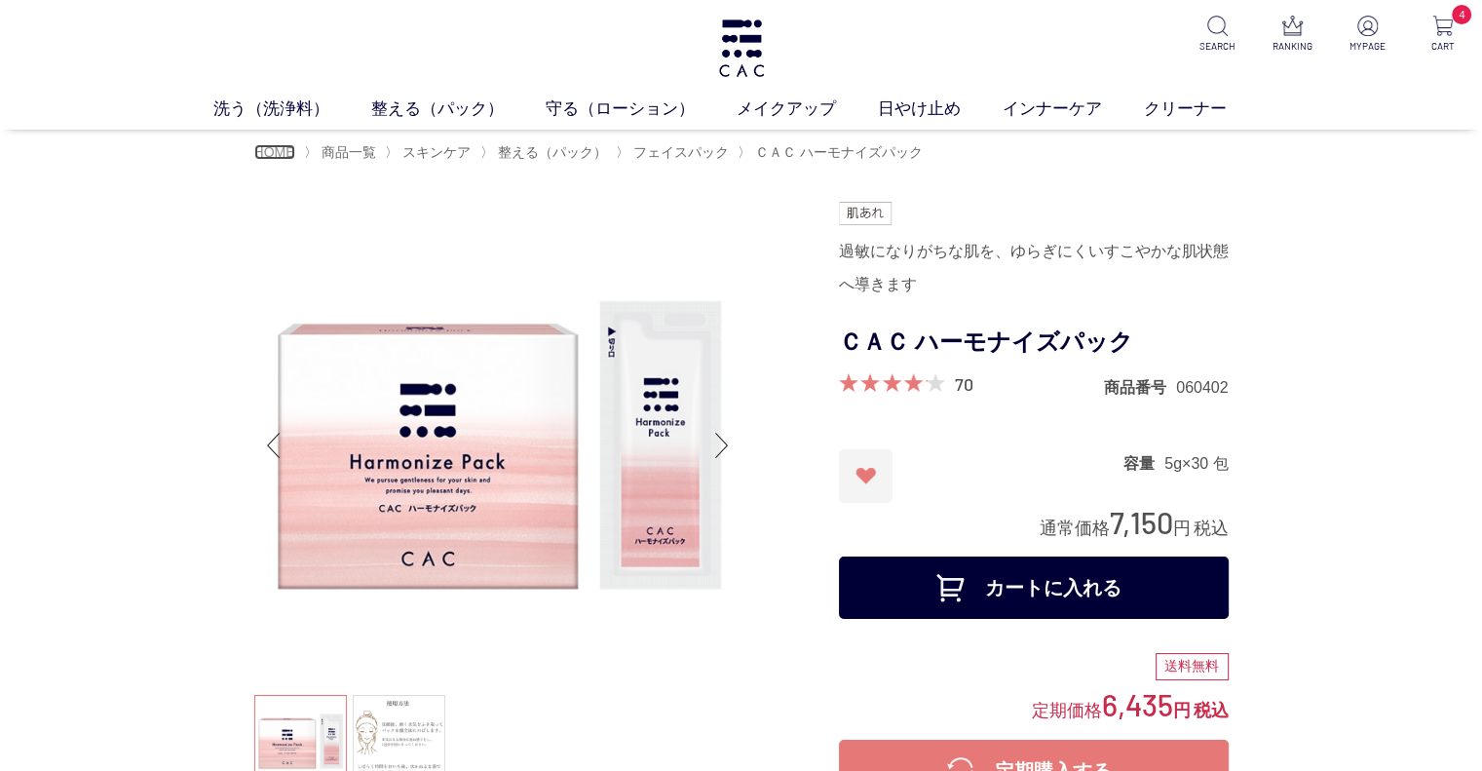
click at [276, 146] on span "HOME" at bounding box center [274, 152] width 41 height 16
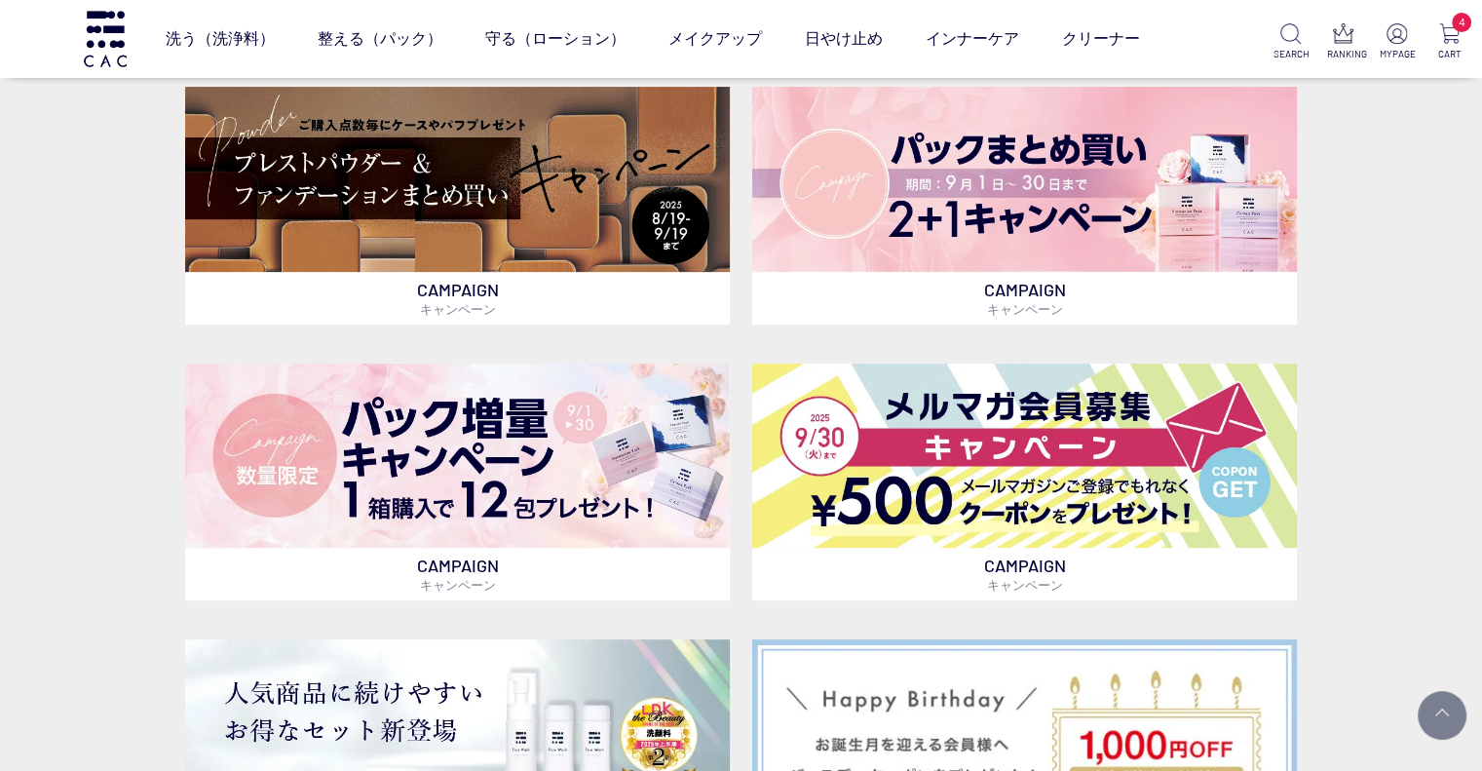
scroll to position [573, 0]
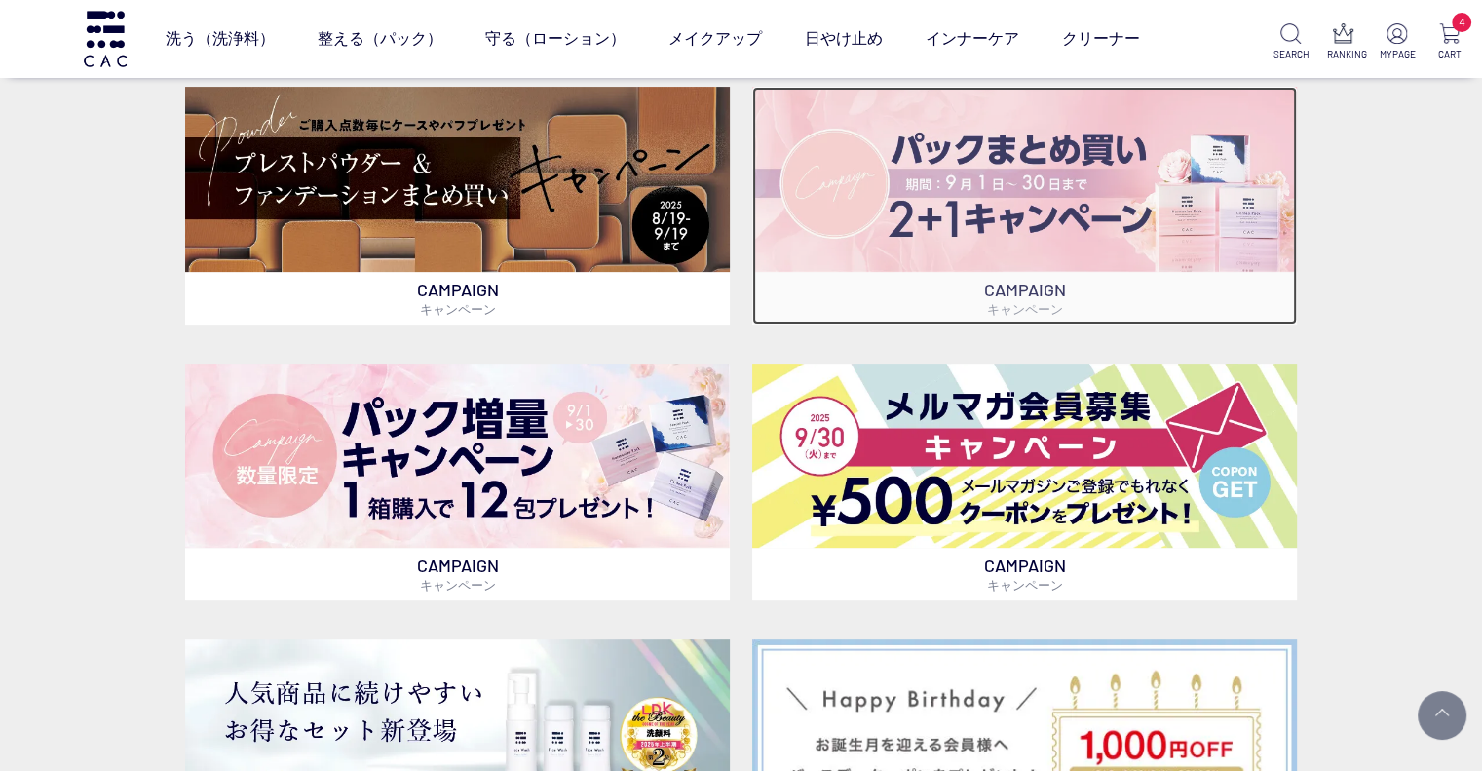
click at [884, 181] on img at bounding box center [1024, 179] width 545 height 185
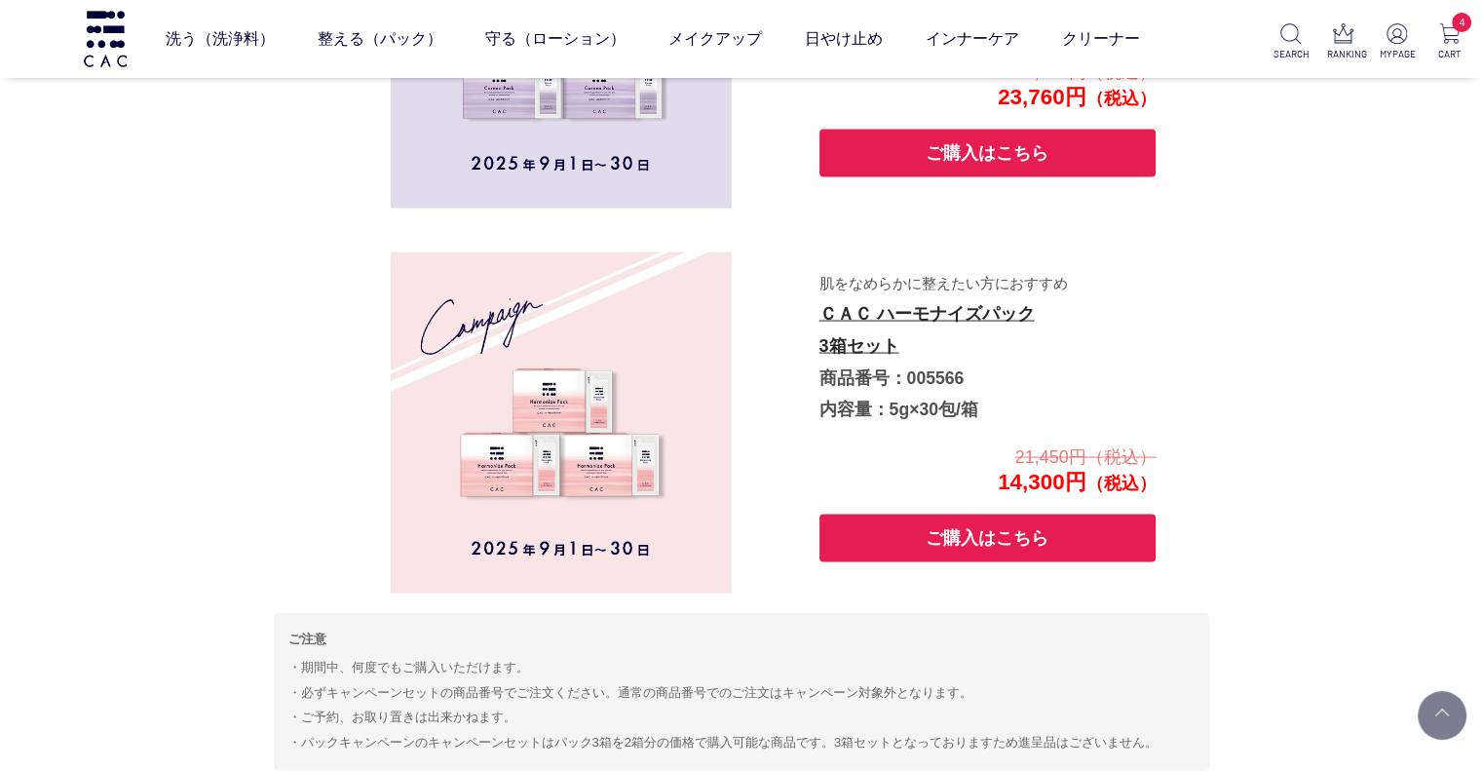
scroll to position [3965, 0]
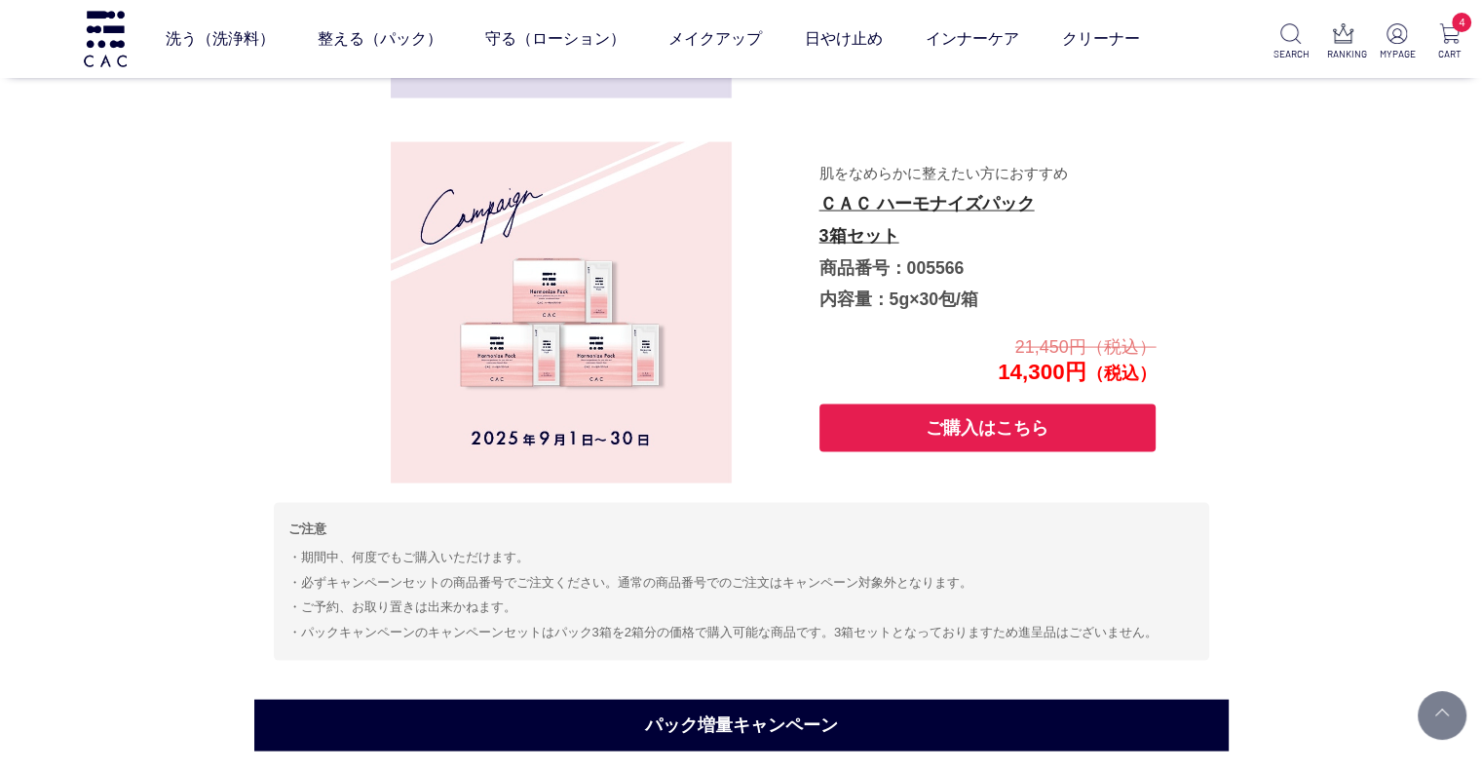
click at [943, 442] on button "ご購入はこちら" at bounding box center [987, 428] width 337 height 48
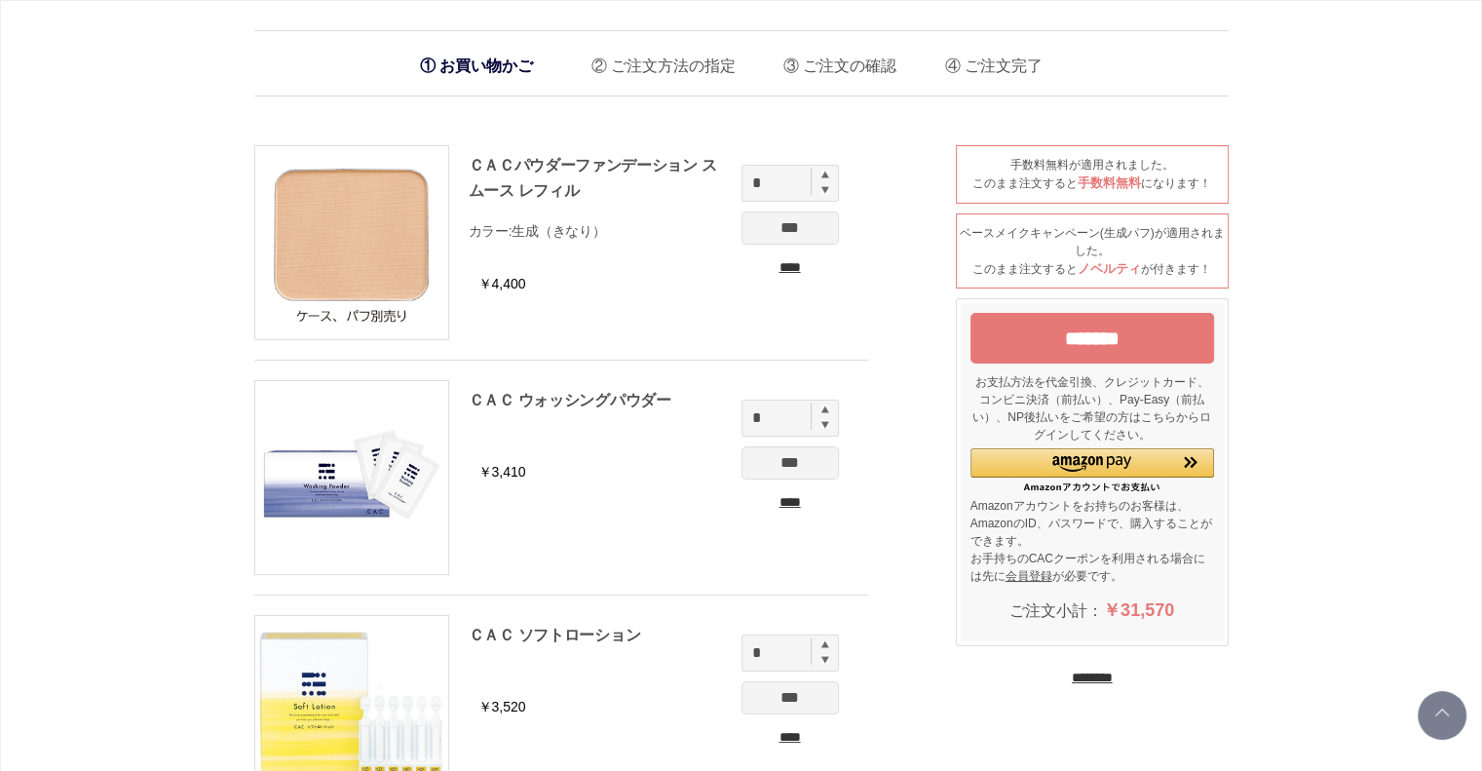
click at [799, 258] on input "****" at bounding box center [790, 267] width 97 height 20
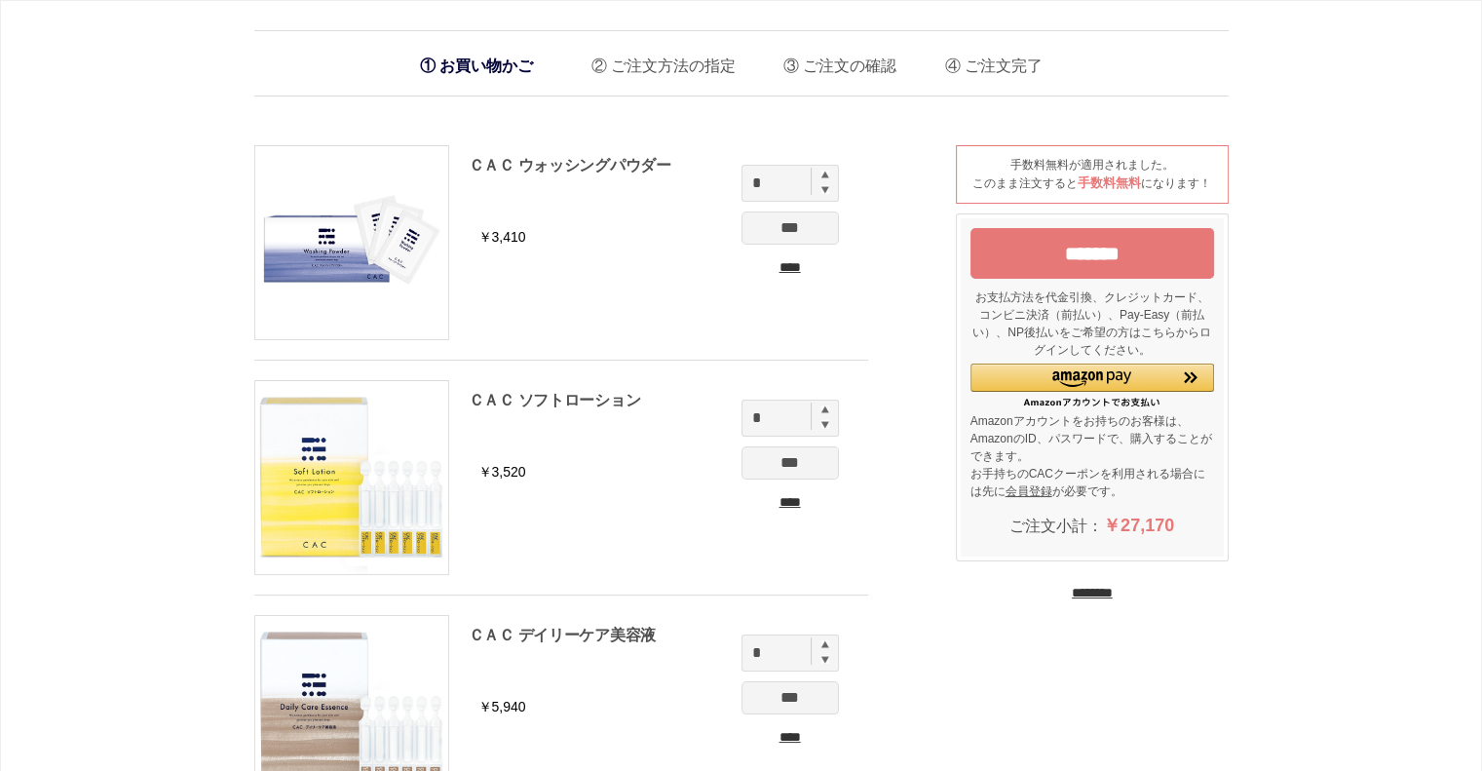
click at [786, 265] on input "****" at bounding box center [790, 267] width 97 height 20
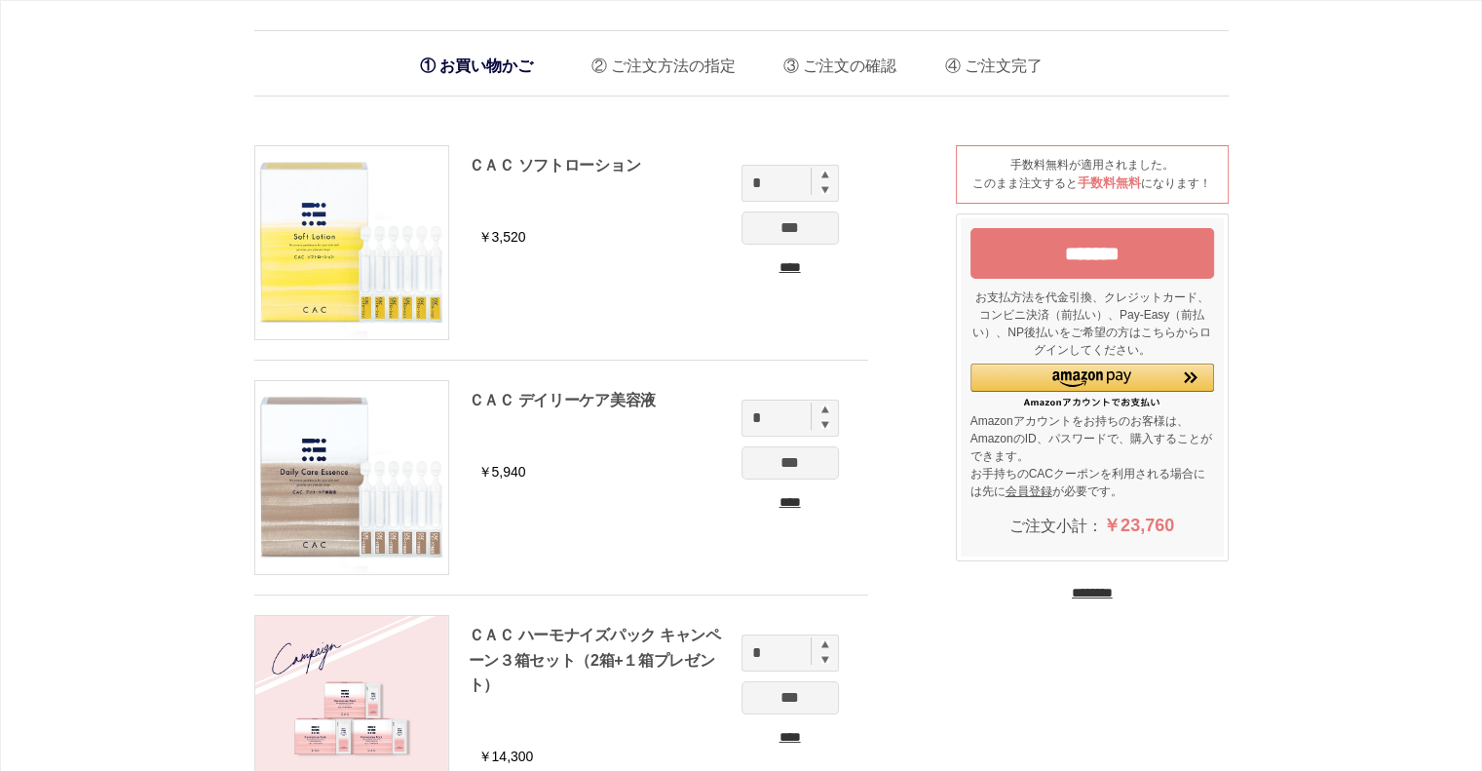
click at [786, 265] on input "****" at bounding box center [790, 267] width 97 height 20
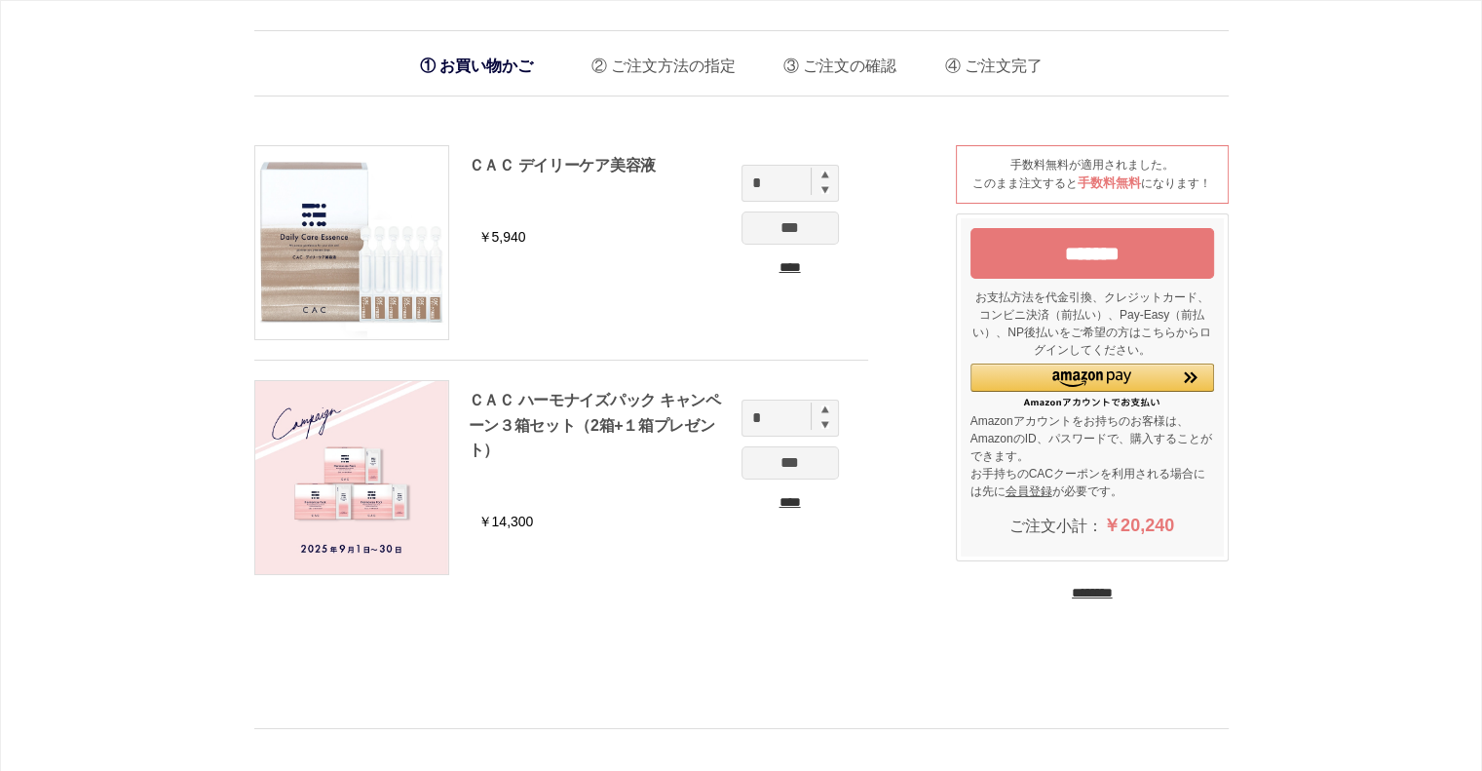
click at [786, 265] on input "****" at bounding box center [790, 267] width 97 height 20
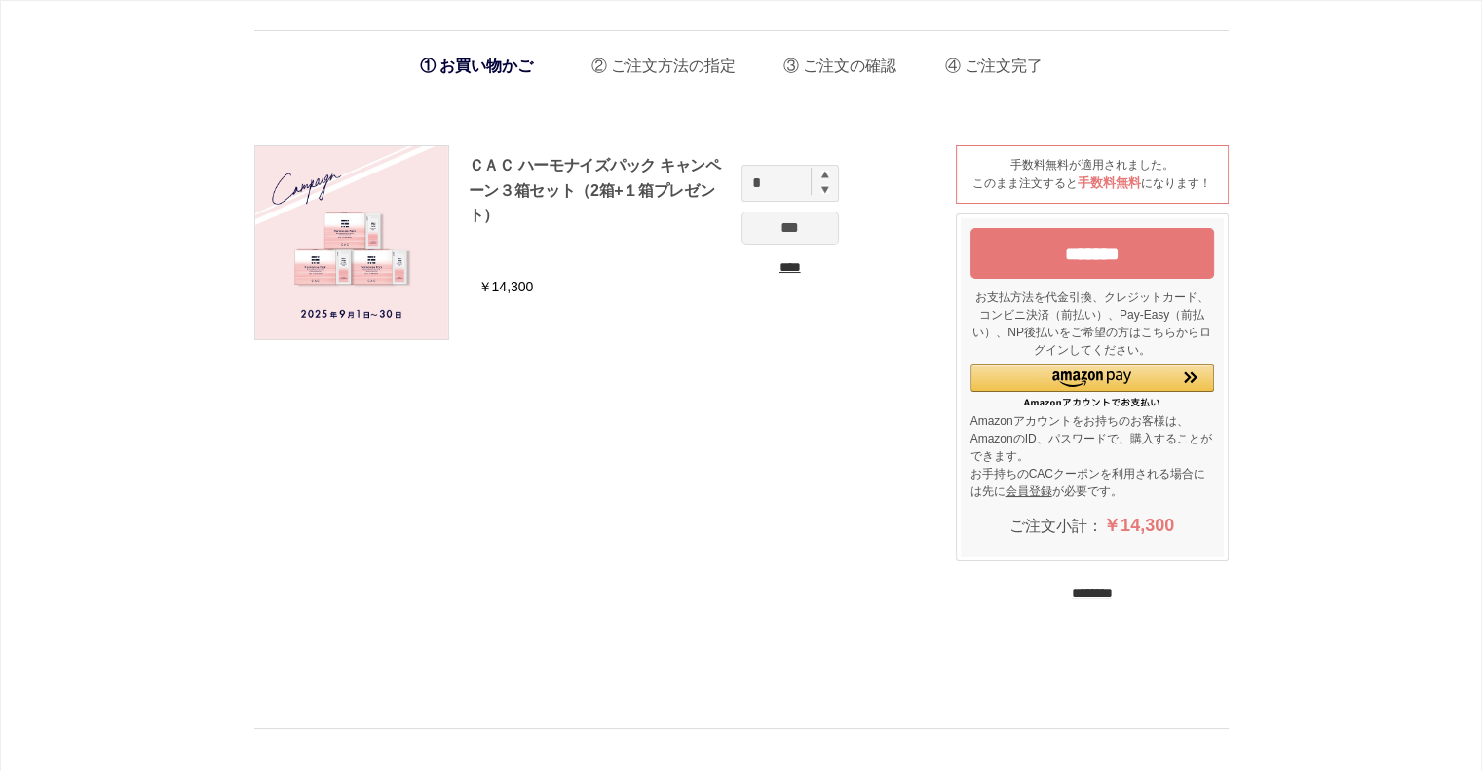
click at [786, 265] on input "****" at bounding box center [790, 267] width 97 height 20
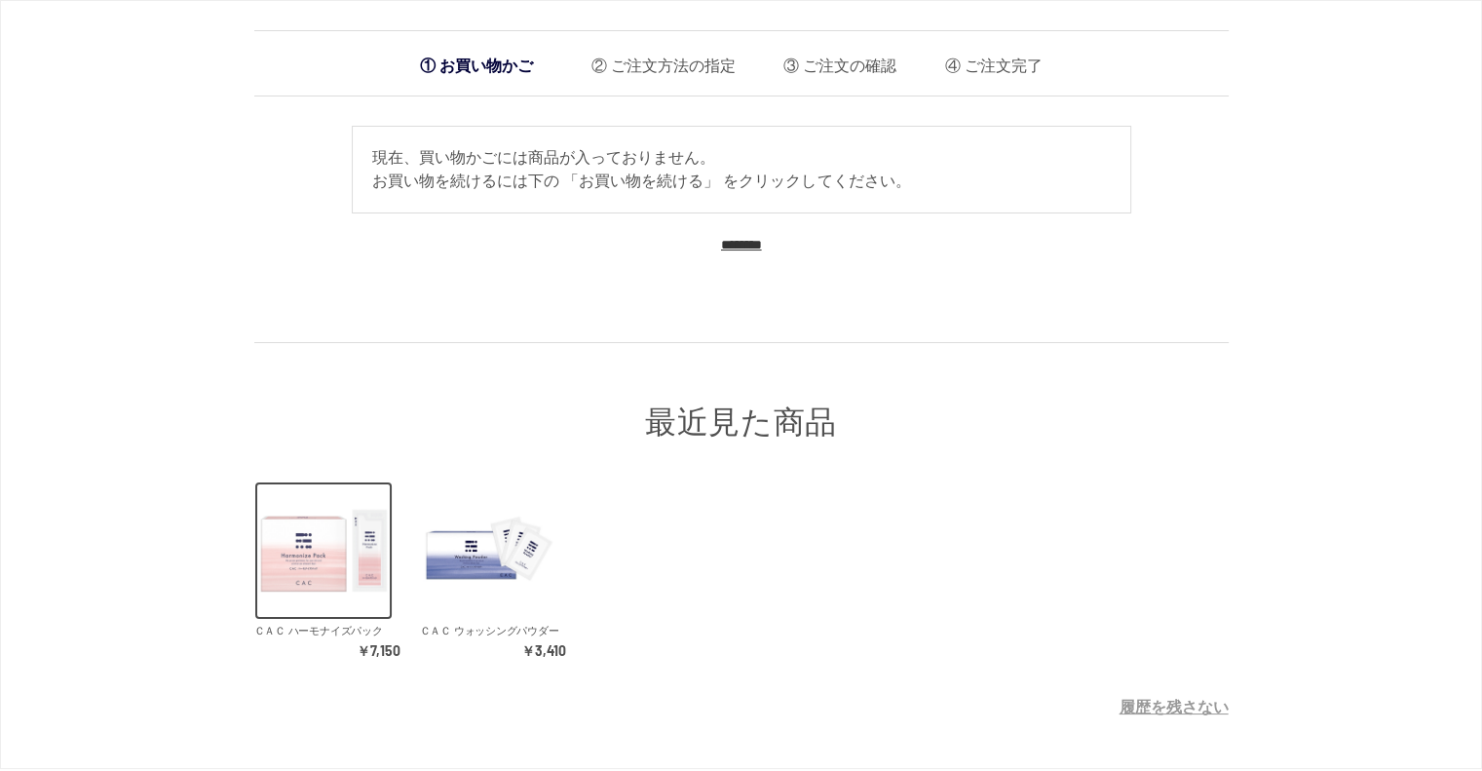
click at [337, 580] on img at bounding box center [323, 550] width 138 height 138
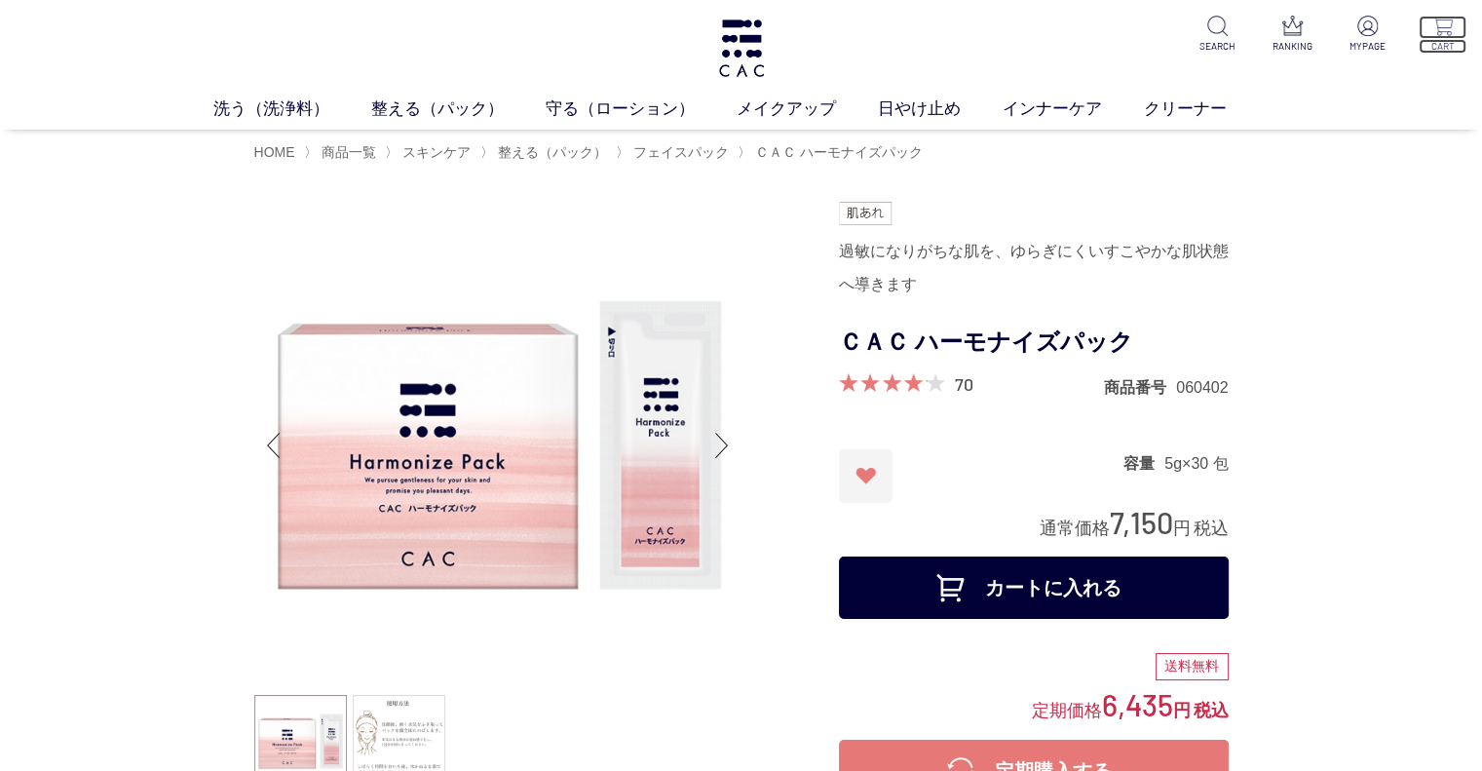
click at [1444, 32] on img at bounding box center [1442, 26] width 20 height 20
click at [1376, 34] on img at bounding box center [1367, 26] width 20 height 20
